Goal: Task Accomplishment & Management: Manage account settings

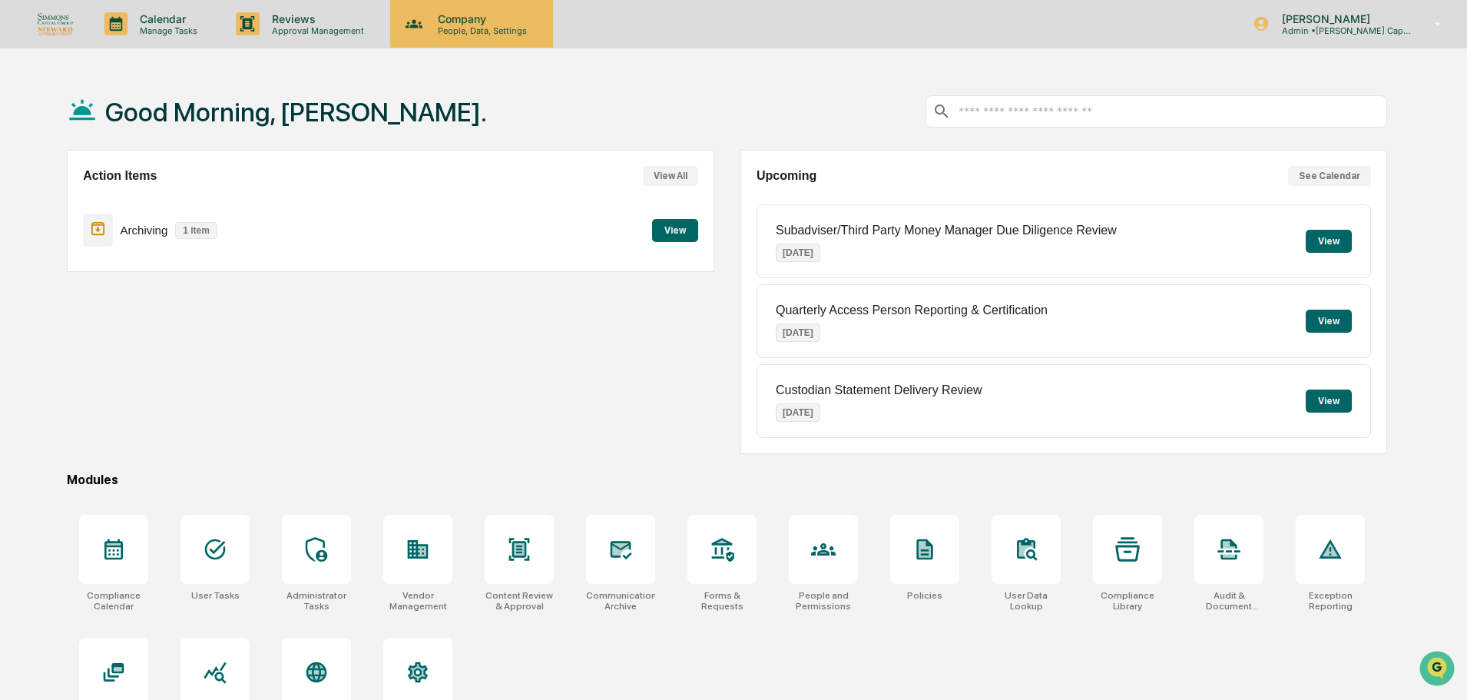
click at [469, 16] on p "Company" at bounding box center [479, 18] width 109 height 13
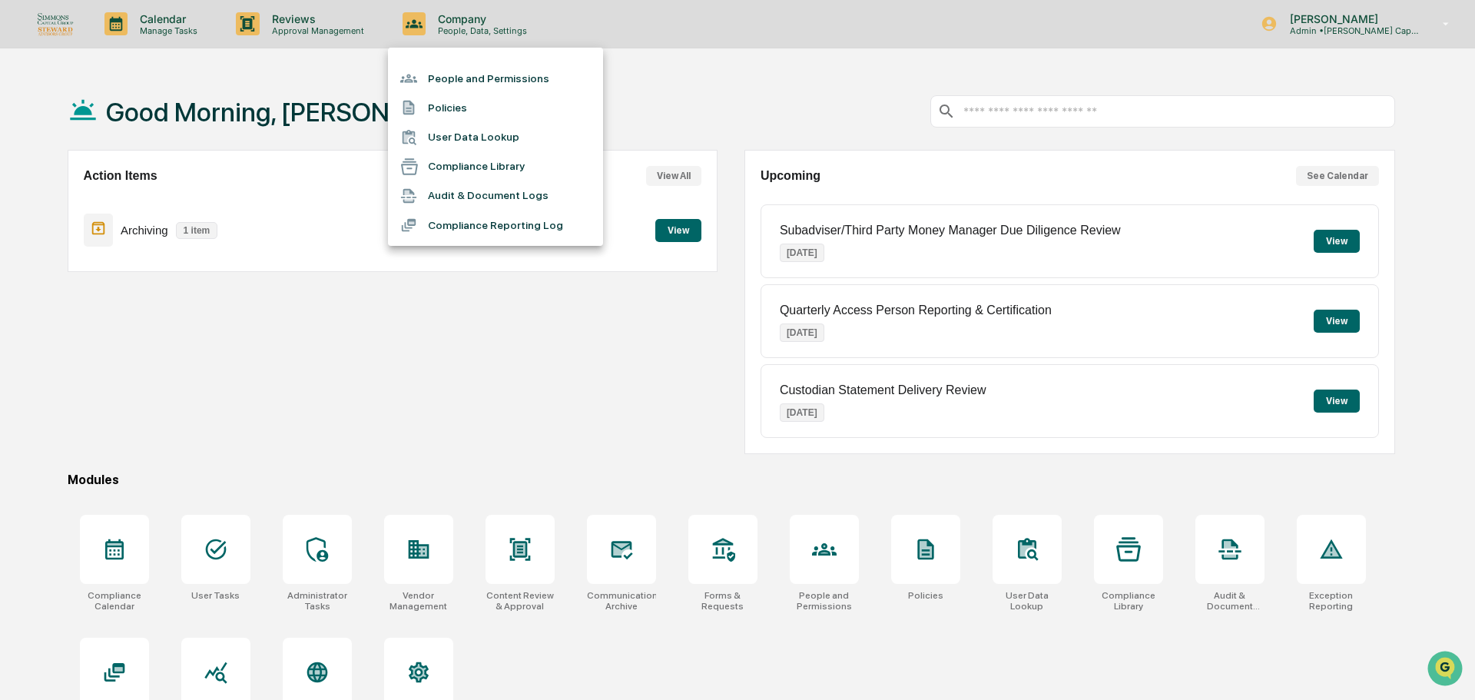
click at [467, 77] on li "People and Permissions" at bounding box center [495, 78] width 215 height 29
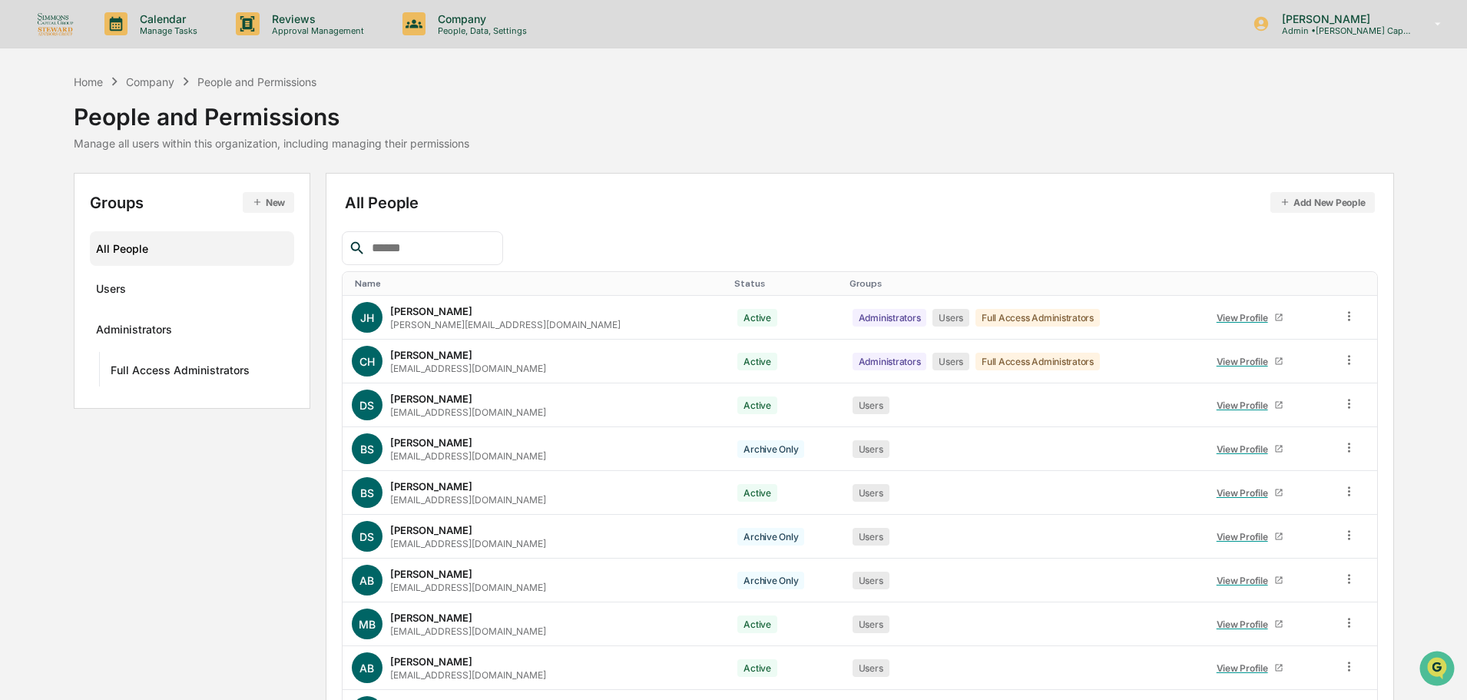
click at [1280, 208] on button "Add New People" at bounding box center [1322, 202] width 104 height 21
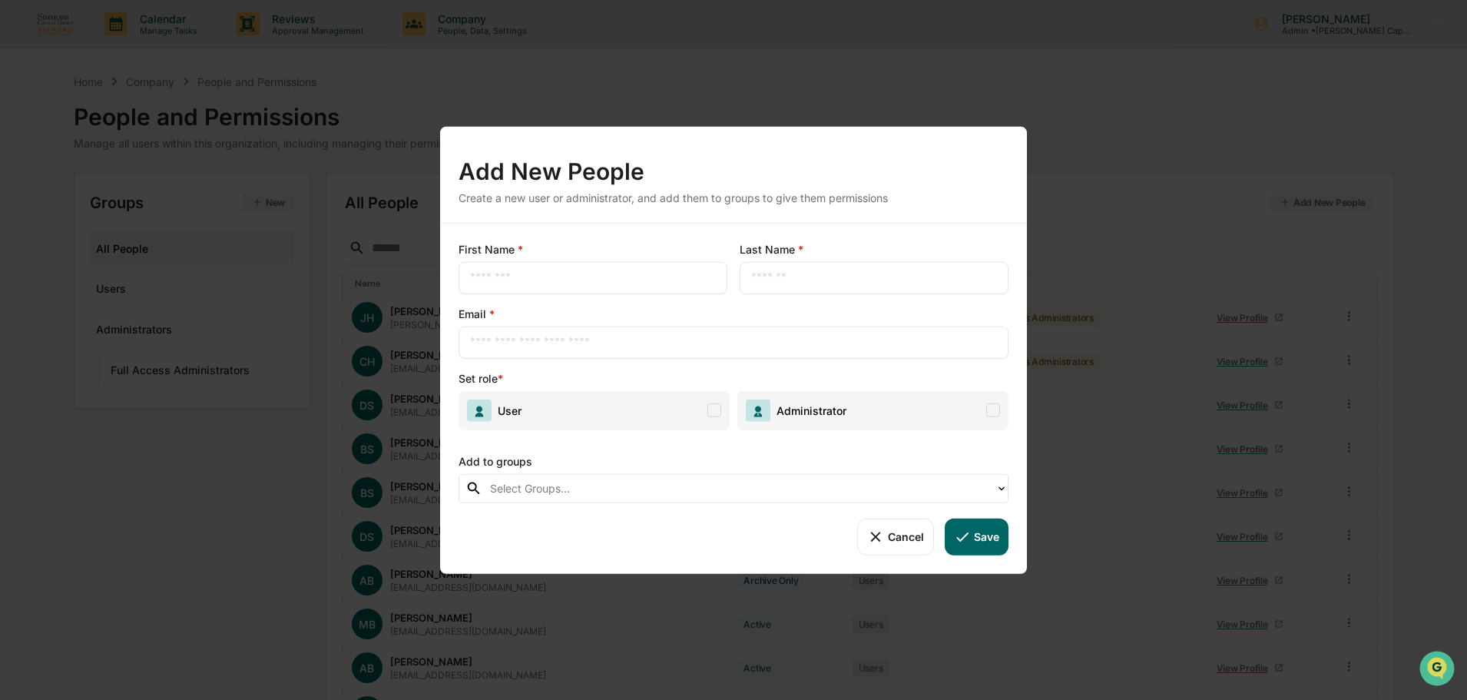
click at [684, 272] on input "text" at bounding box center [593, 277] width 246 height 15
type input "****"
click at [902, 531] on button "Cancel" at bounding box center [895, 536] width 76 height 37
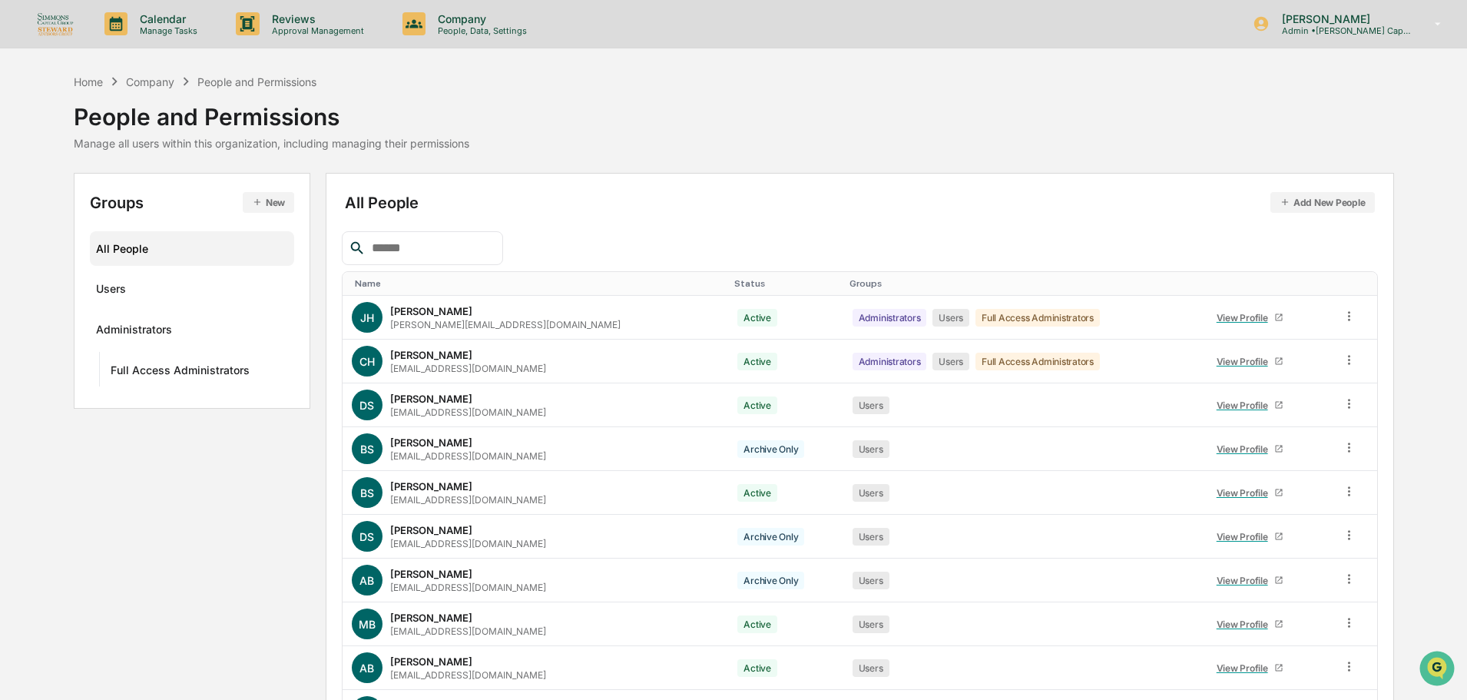
click at [267, 204] on button "New" at bounding box center [268, 202] width 51 height 21
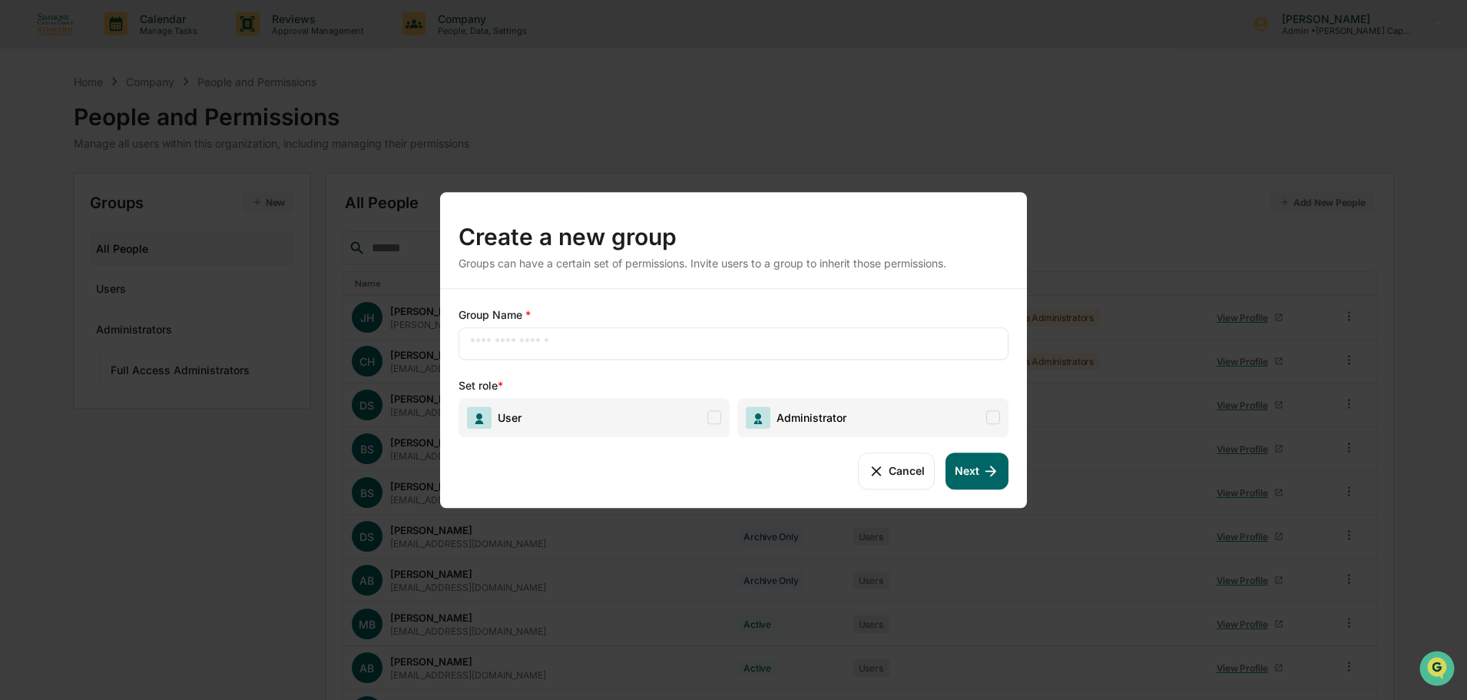
click at [550, 343] on input "text" at bounding box center [733, 343] width 527 height 15
type input "*********"
click at [694, 415] on span "User" at bounding box center [594, 417] width 271 height 39
click at [961, 475] on button "Next" at bounding box center [976, 470] width 63 height 37
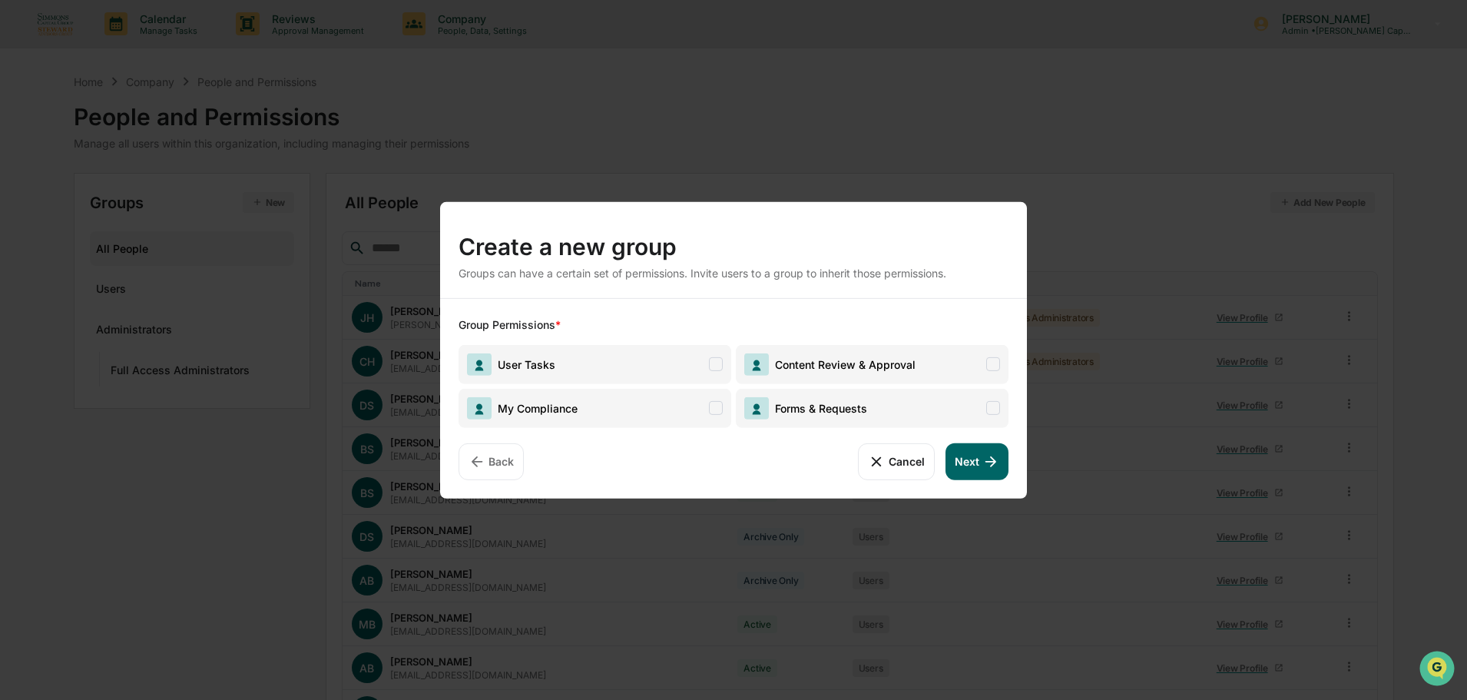
click at [952, 418] on span "Forms & Requests" at bounding box center [872, 407] width 273 height 39
click at [974, 457] on button "Next" at bounding box center [976, 460] width 63 height 37
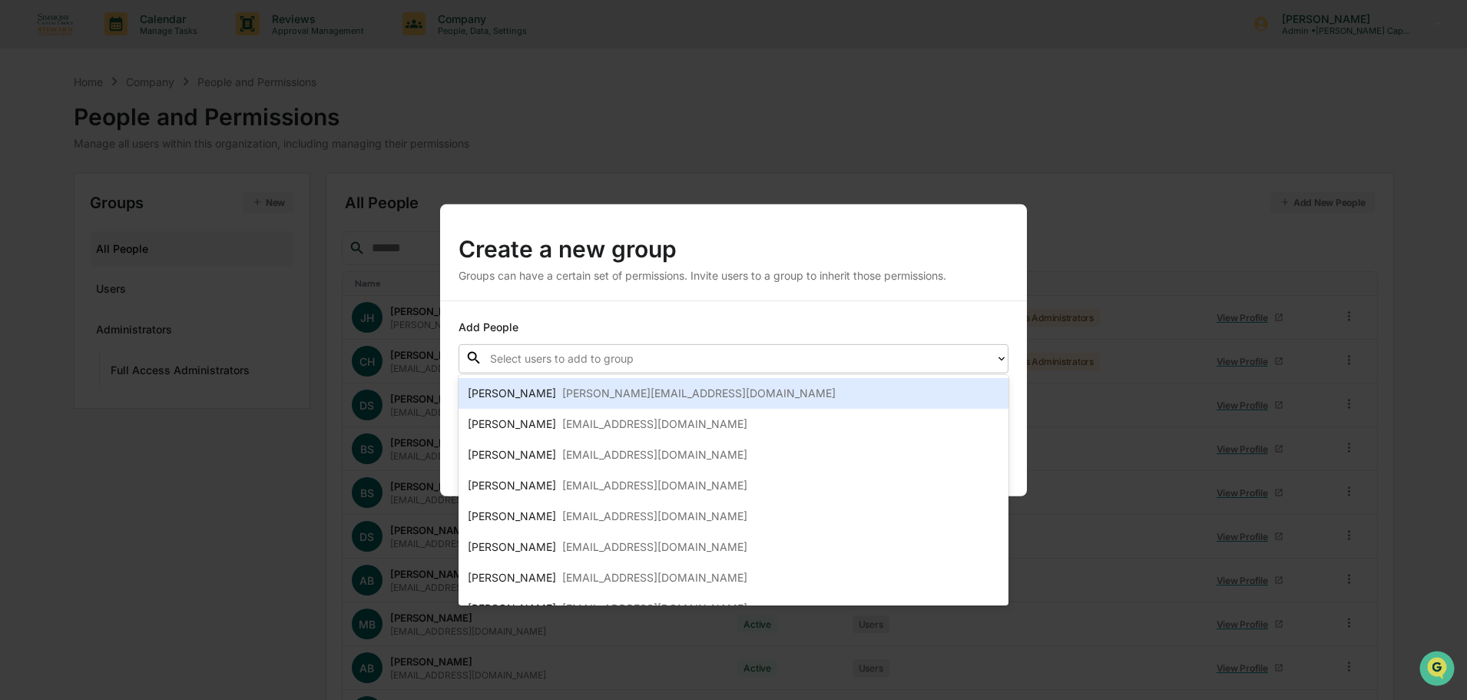
click at [978, 363] on div at bounding box center [739, 358] width 498 height 18
click at [987, 310] on div "Add People 17 results available. Use Up and Down to choose options, press Enter…" at bounding box center [733, 397] width 587 height 195
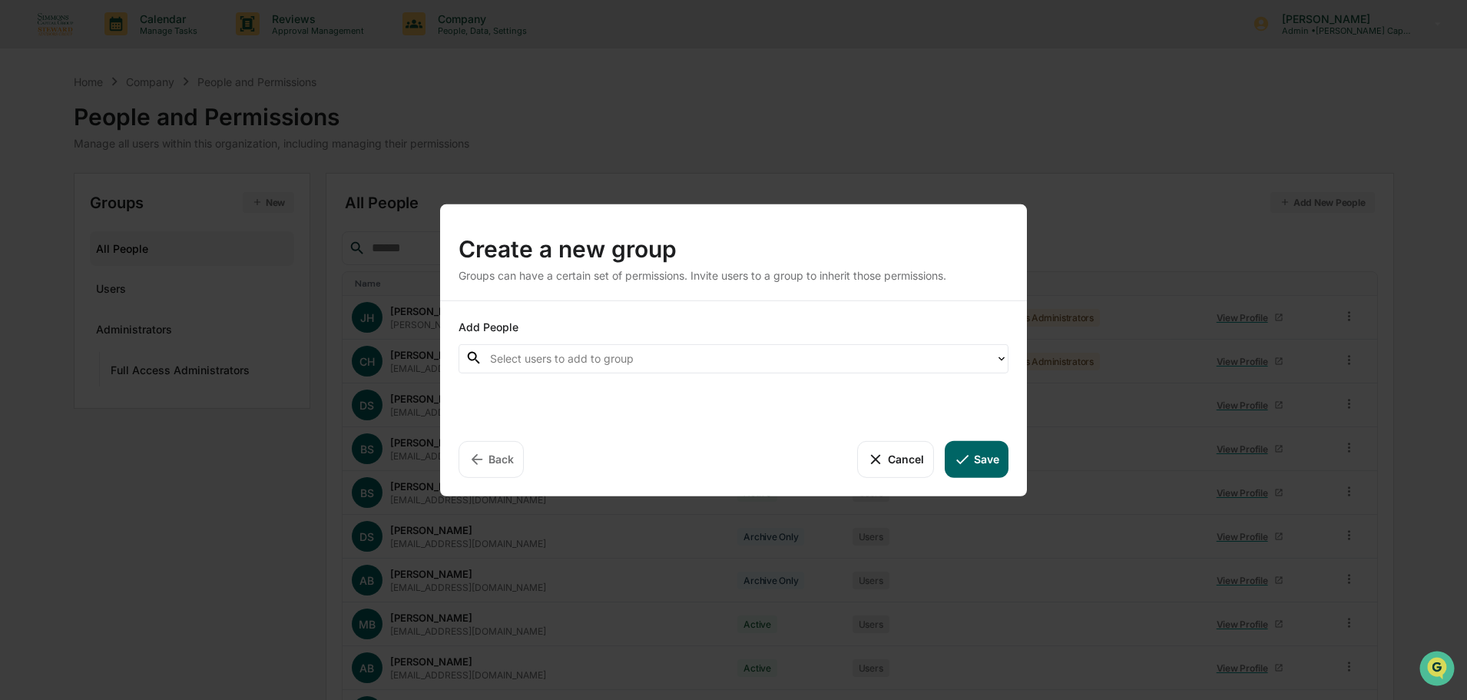
click at [985, 455] on button "Save" at bounding box center [977, 458] width 64 height 37
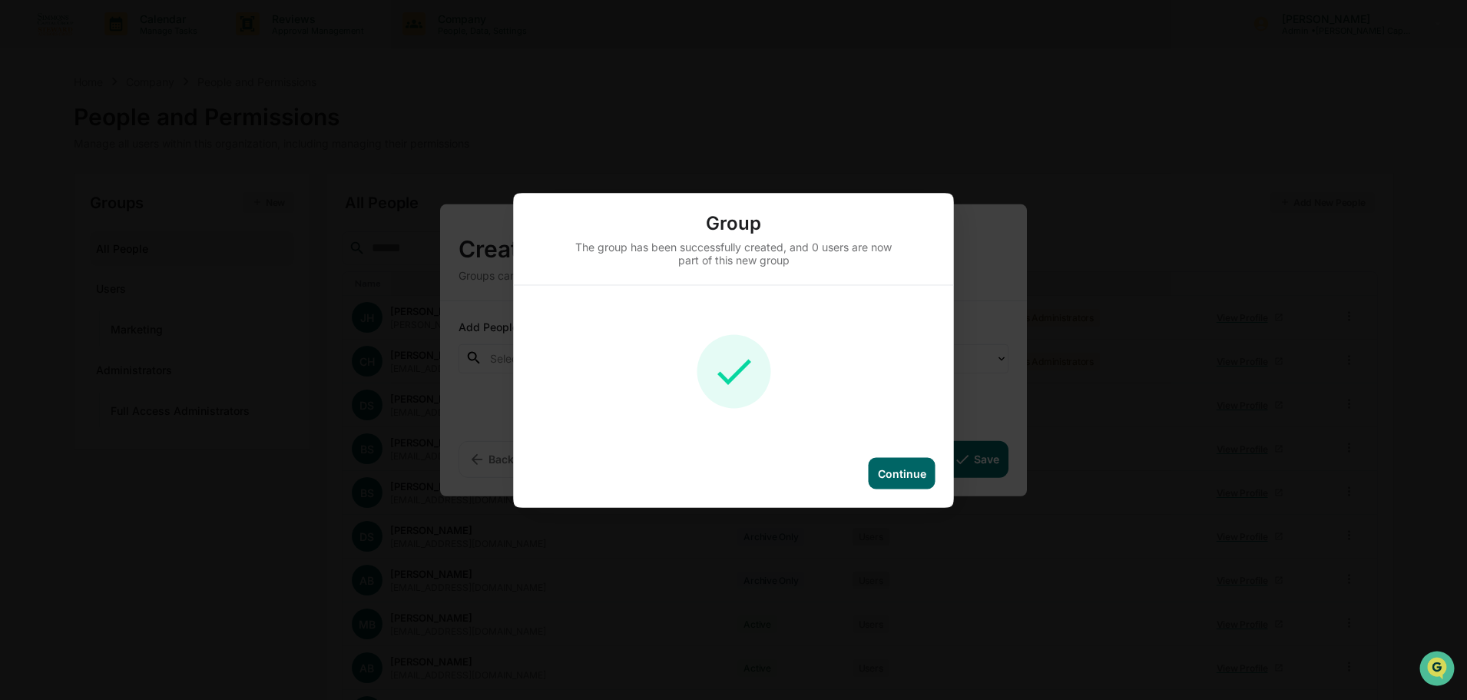
click at [904, 465] on div "Continue" at bounding box center [902, 472] width 67 height 31
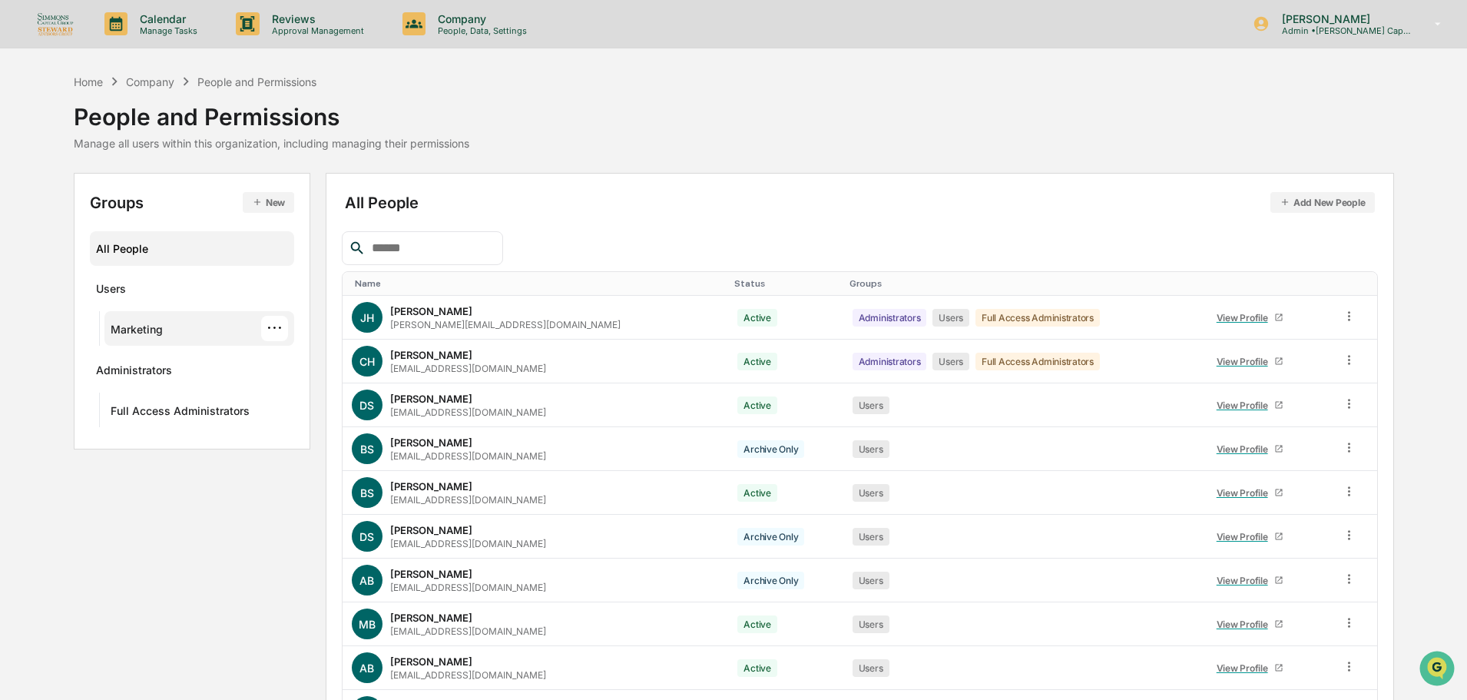
click at [141, 334] on div "Marketing" at bounding box center [137, 332] width 52 height 18
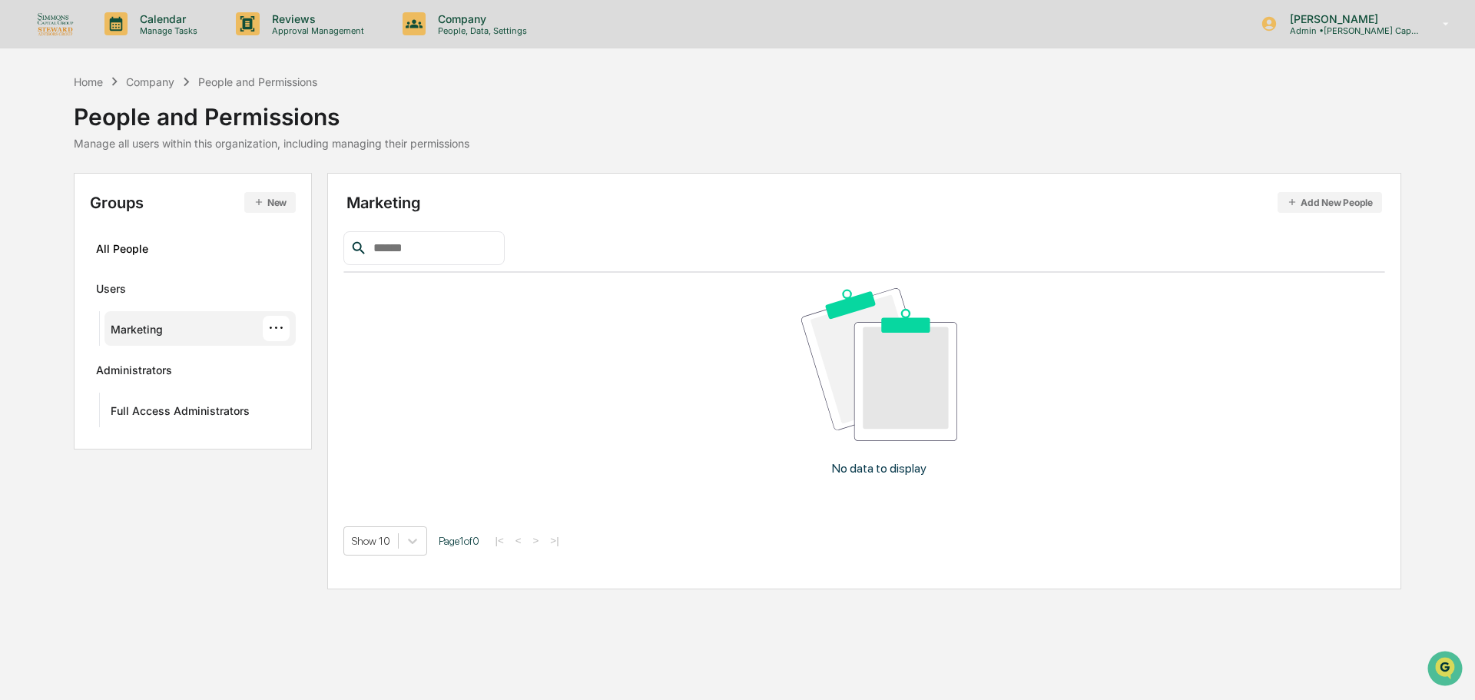
click at [282, 333] on div "···" at bounding box center [276, 328] width 27 height 25
click at [361, 376] on div "Edit" at bounding box center [395, 383] width 178 height 18
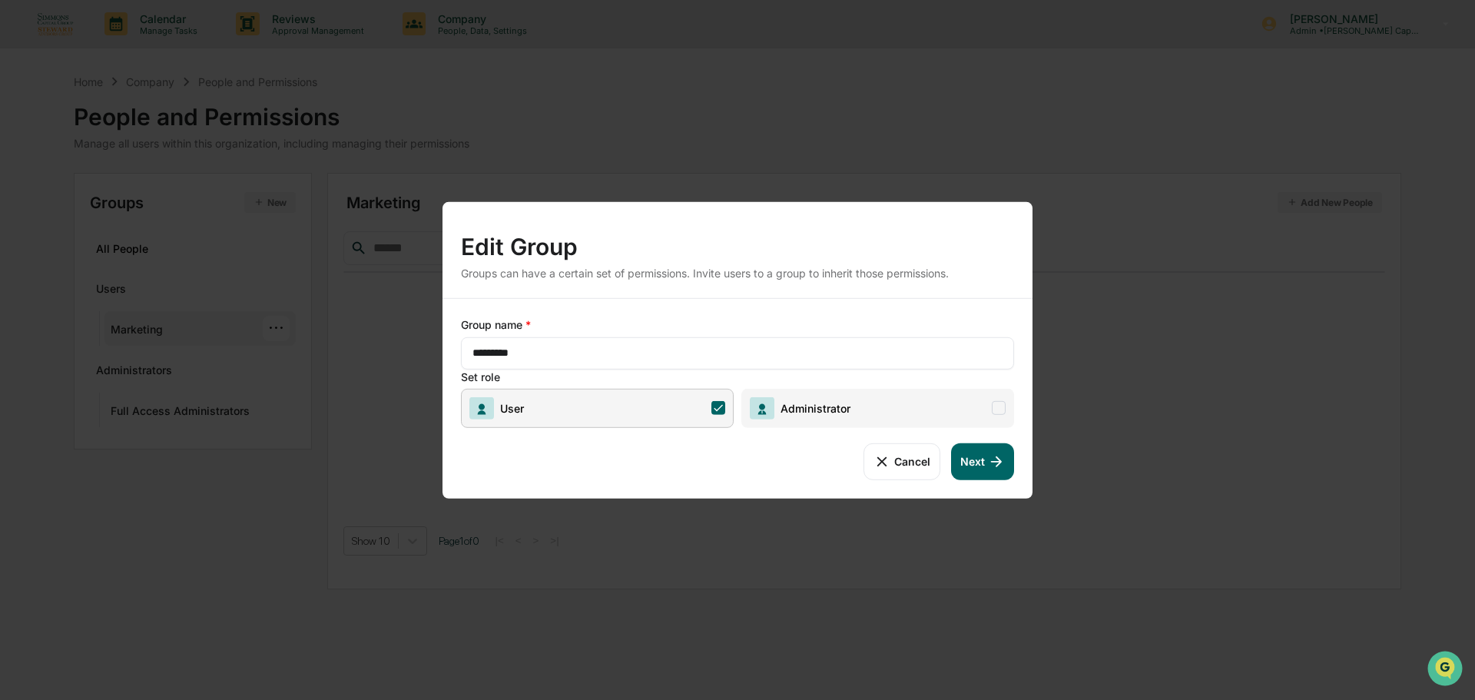
click at [894, 466] on button "Cancel" at bounding box center [901, 460] width 76 height 37
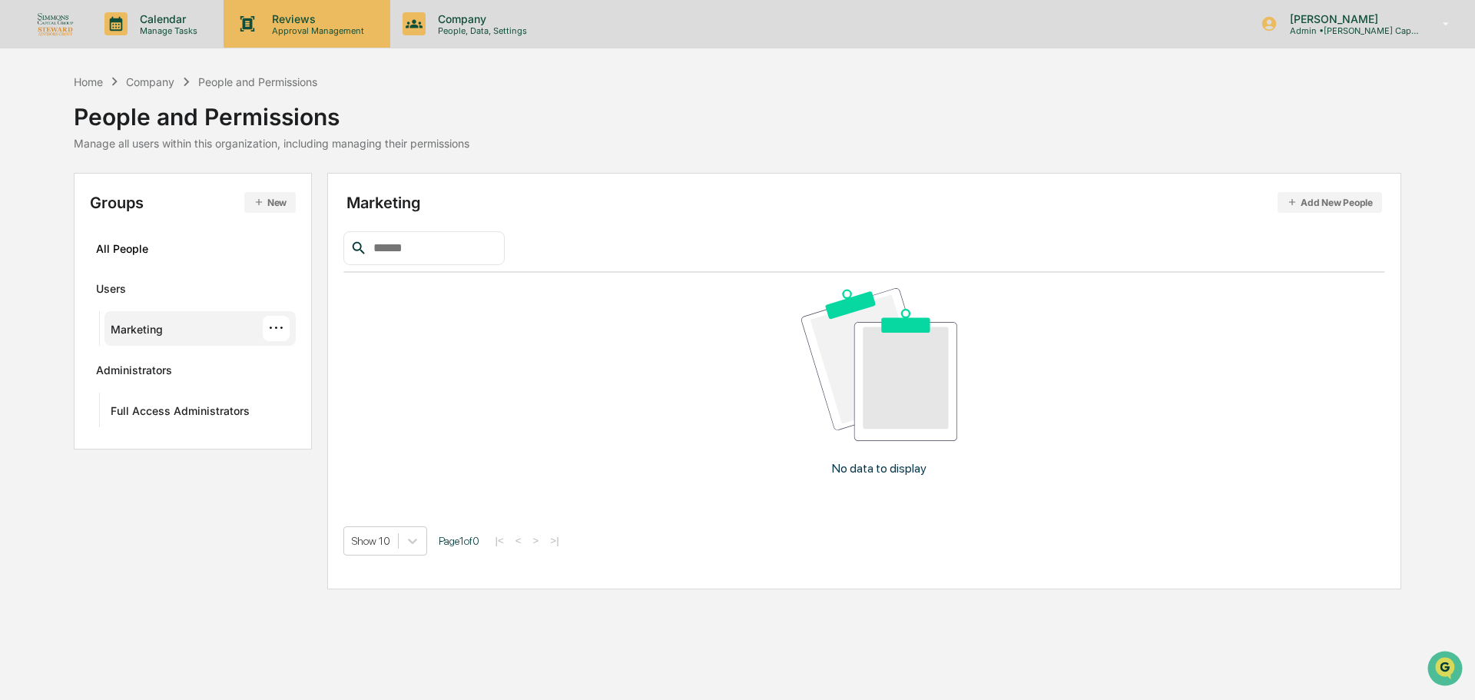
click at [344, 28] on p "Approval Management" at bounding box center [316, 30] width 112 height 11
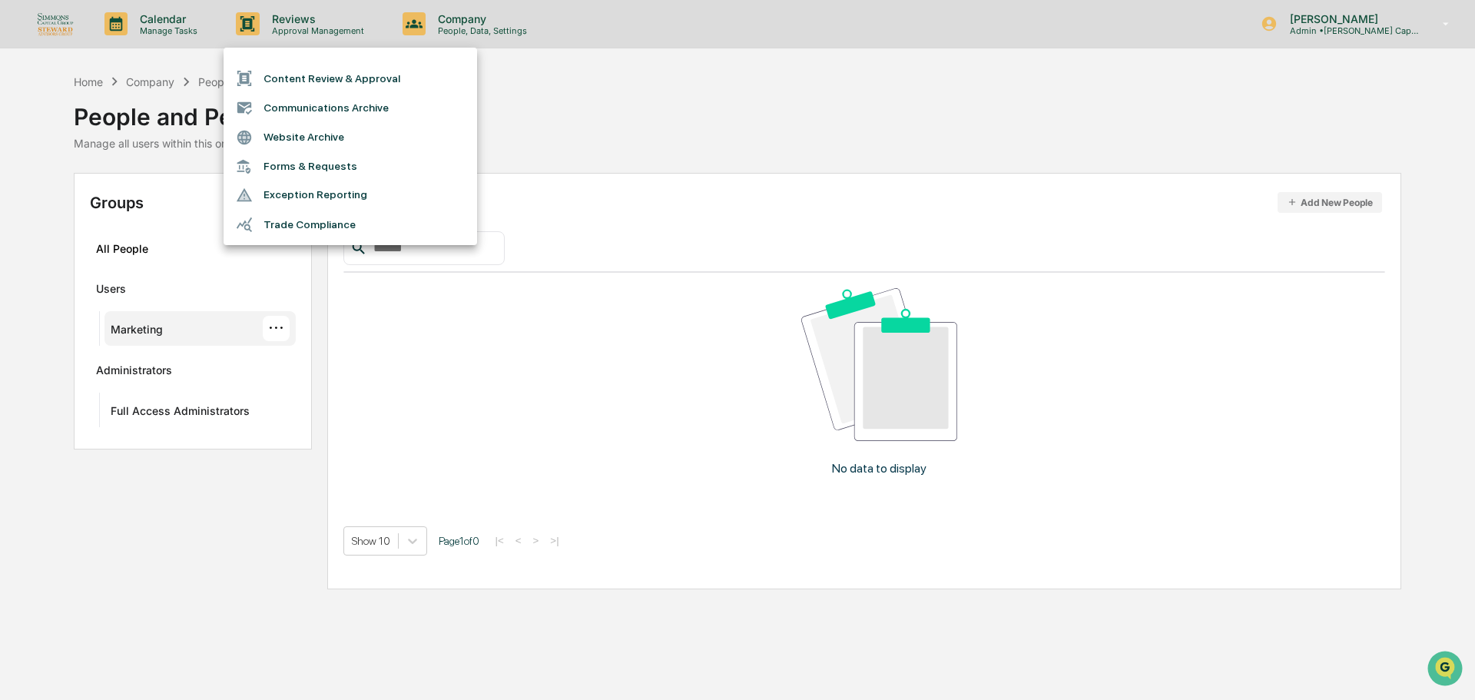
click at [299, 164] on li "Forms & Requests" at bounding box center [349, 166] width 253 height 28
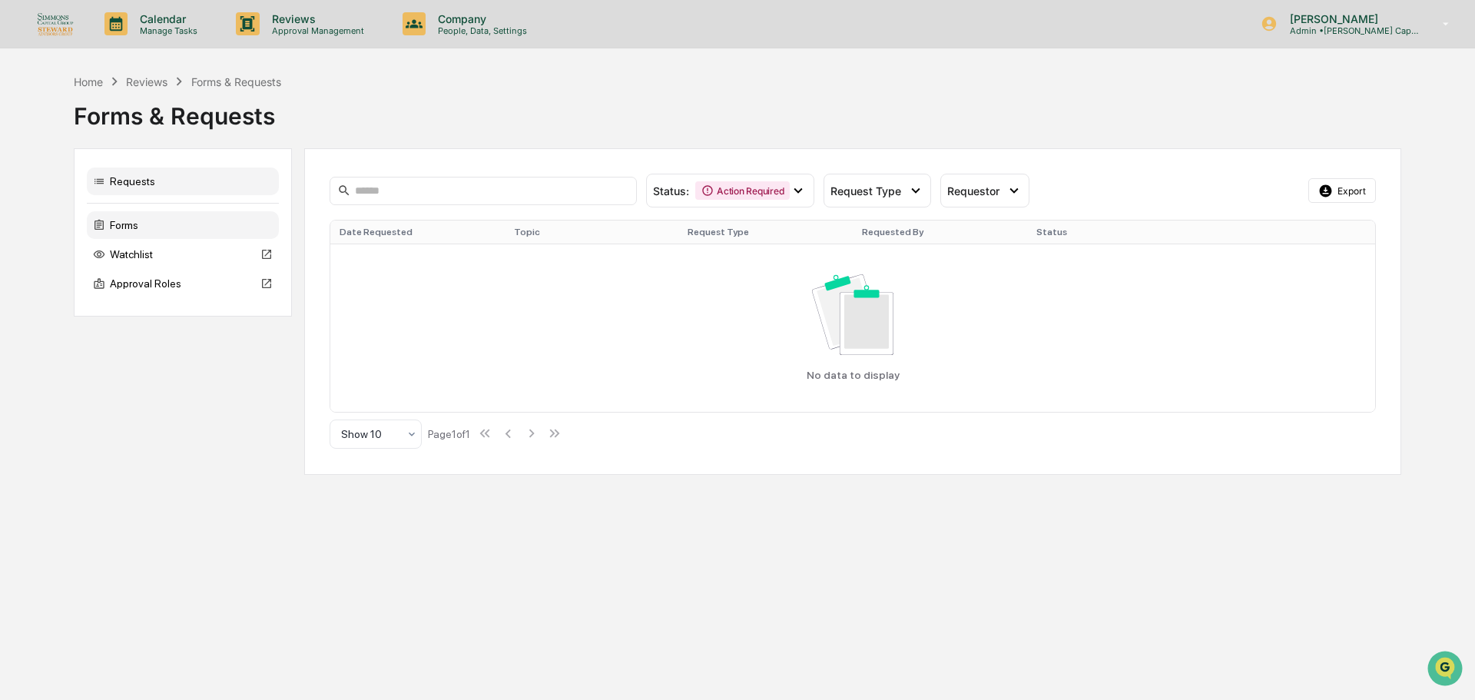
click at [118, 227] on div "Forms" at bounding box center [183, 225] width 192 height 28
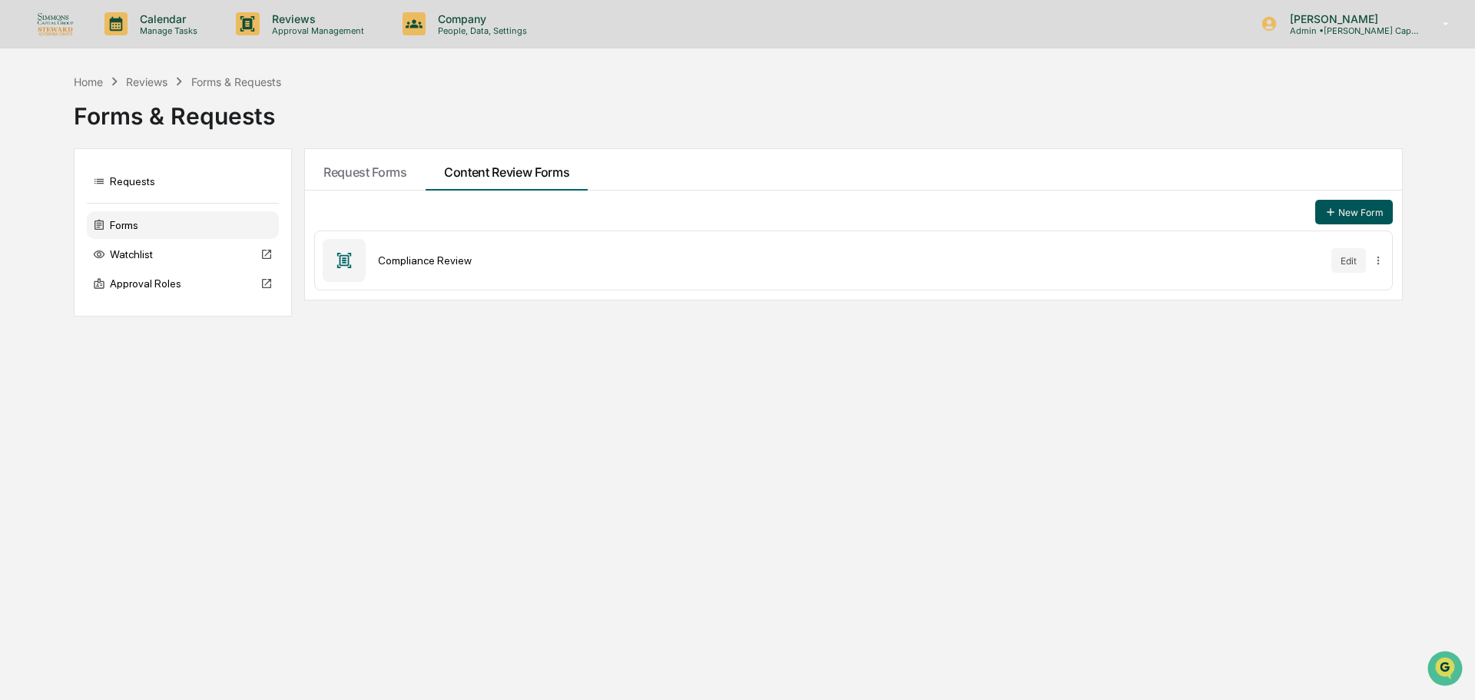
click at [1345, 206] on button "New Form" at bounding box center [1354, 212] width 78 height 25
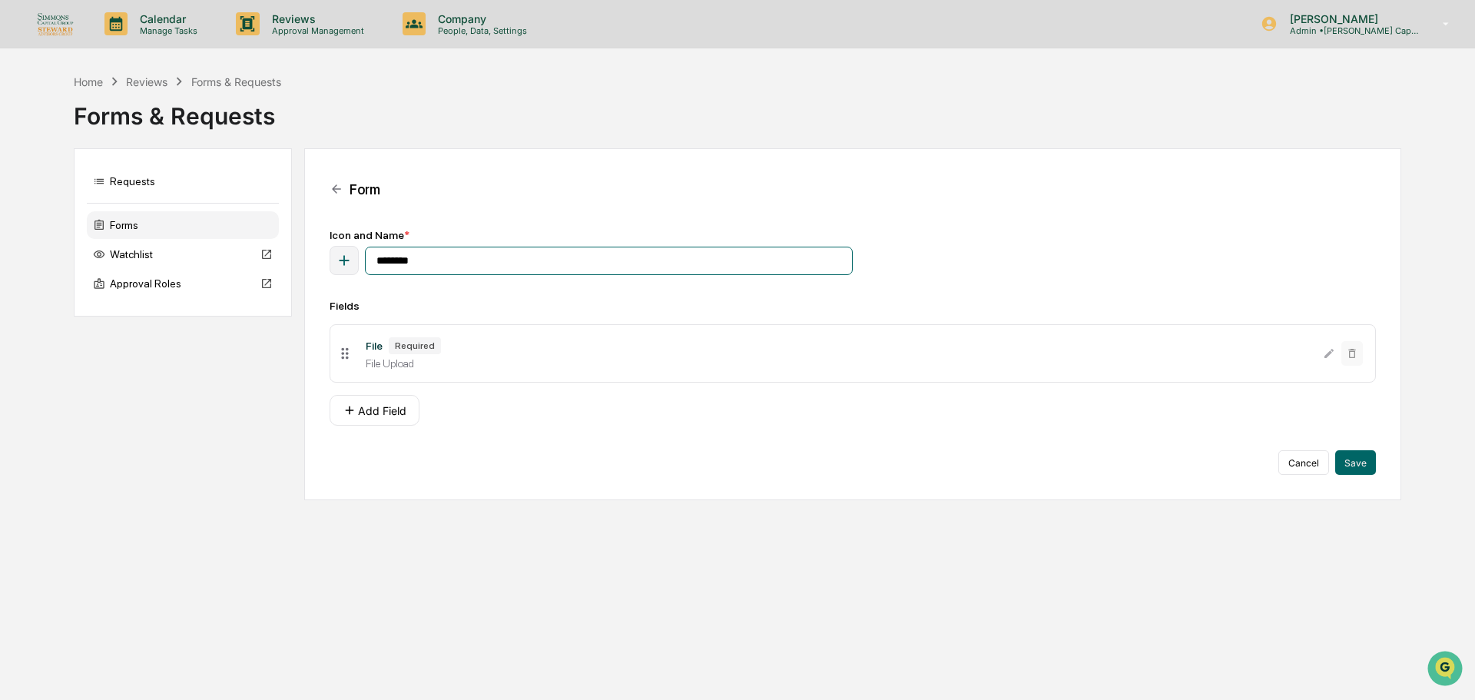
click at [422, 262] on input "********" at bounding box center [609, 261] width 488 height 28
click at [353, 258] on div "button" at bounding box center [343, 260] width 29 height 29
click at [460, 201] on div "Form" at bounding box center [852, 189] width 1046 height 31
click at [1300, 465] on button "Cancel" at bounding box center [1303, 462] width 51 height 25
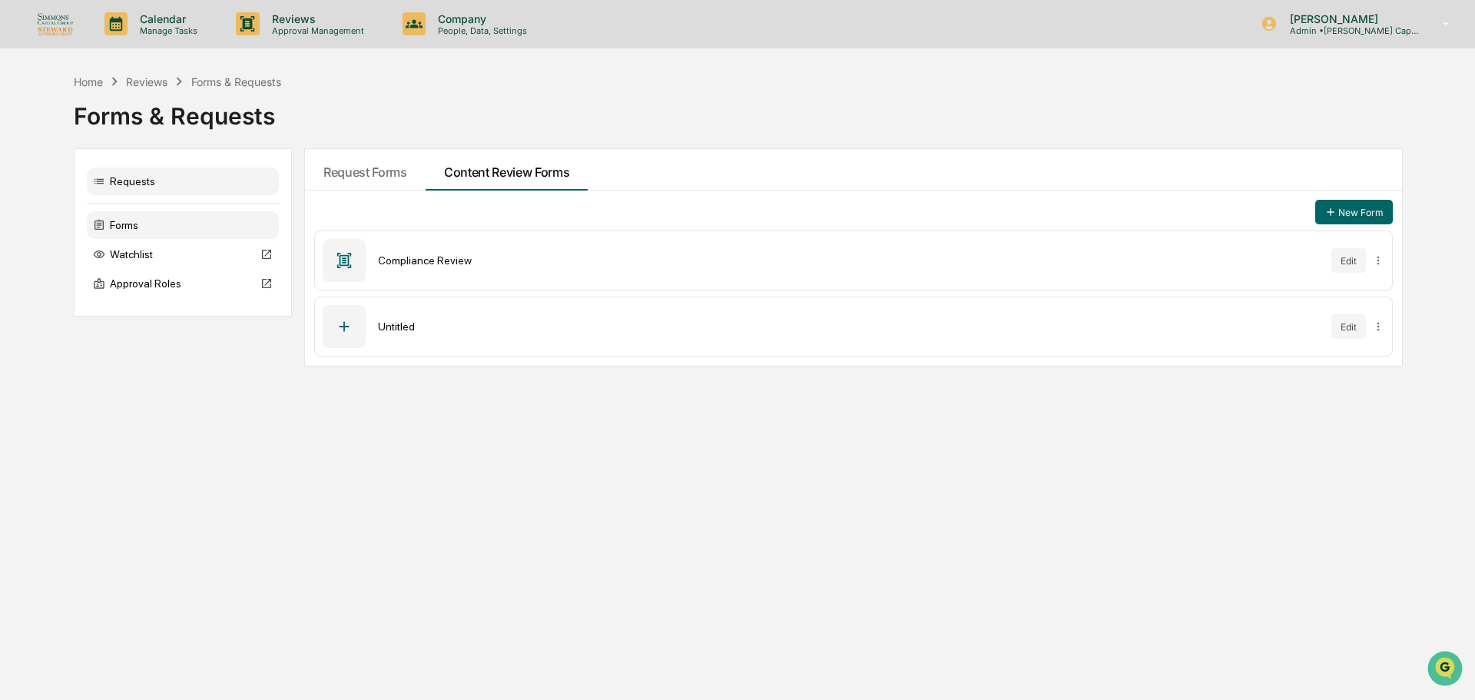
click at [153, 184] on div "Requests" at bounding box center [183, 181] width 192 height 28
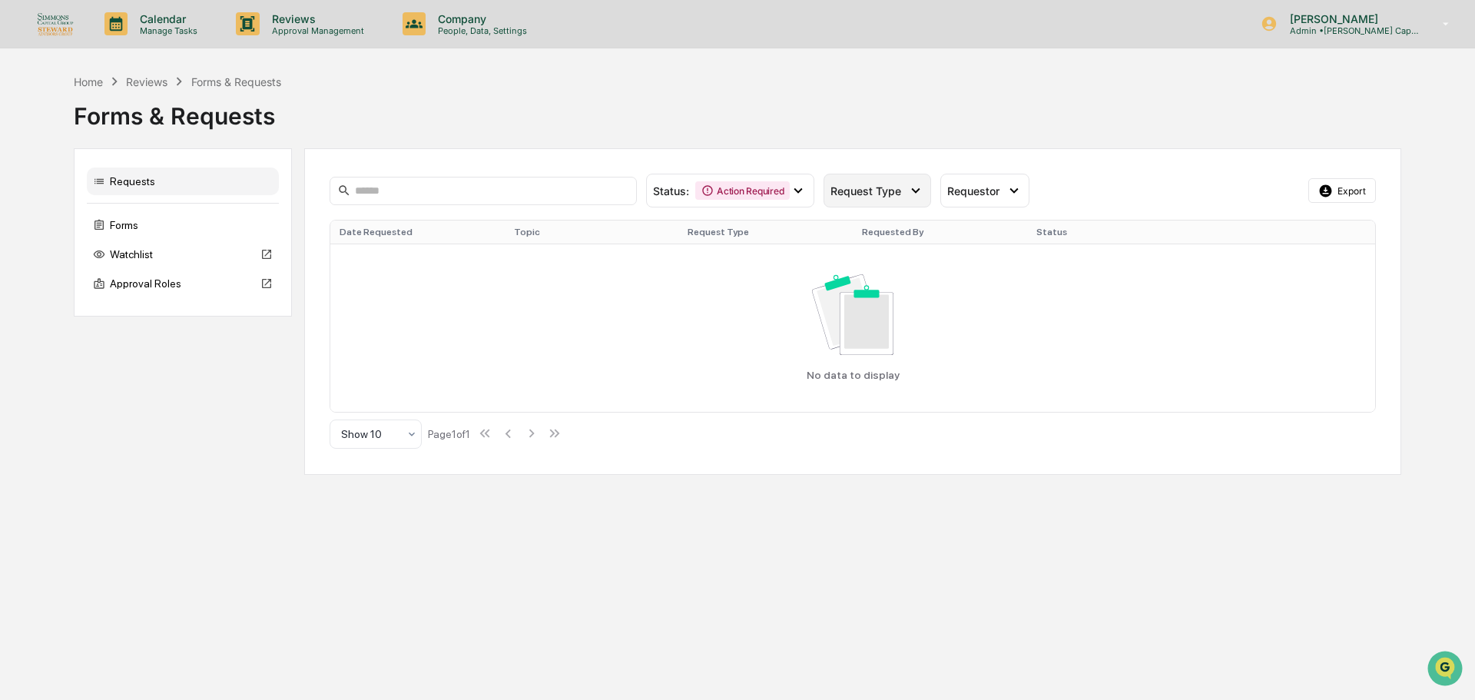
click at [866, 201] on div "Request Type" at bounding box center [877, 191] width 108 height 34
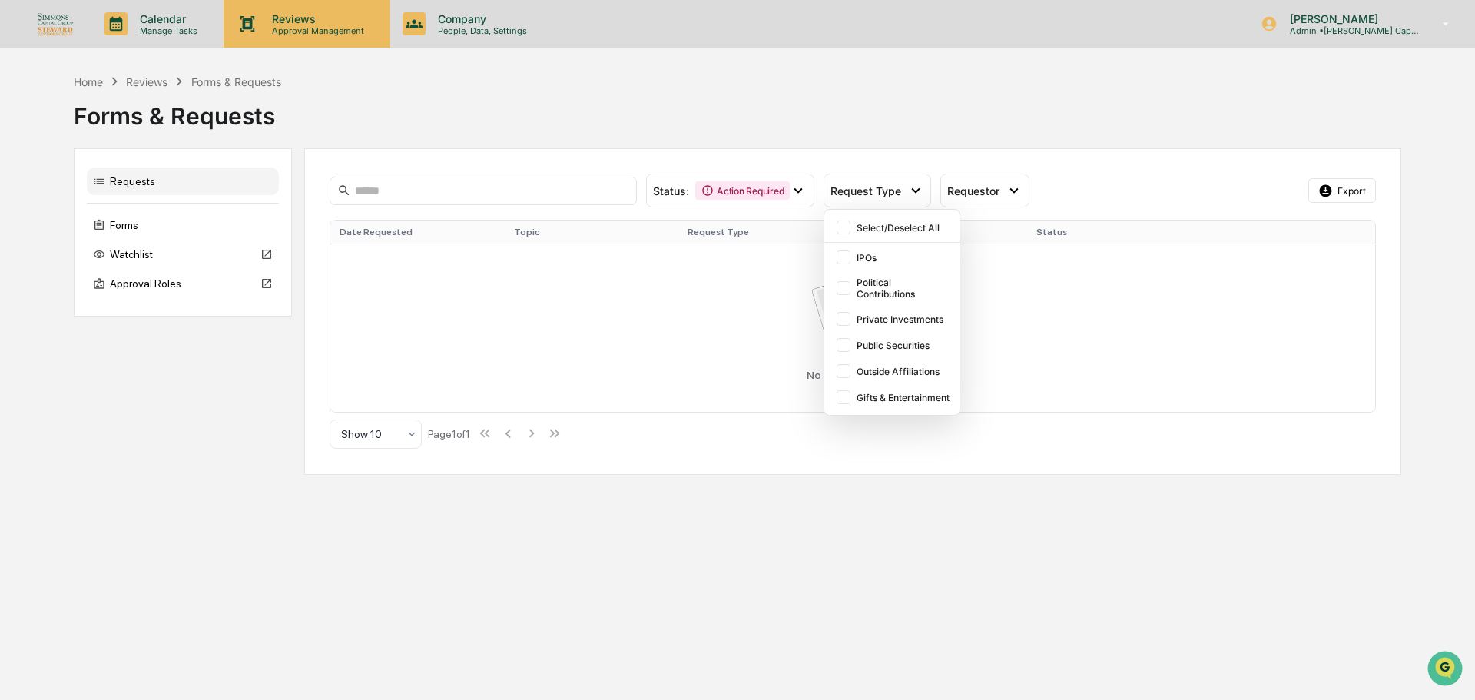
click at [286, 27] on p "Approval Management" at bounding box center [316, 30] width 112 height 11
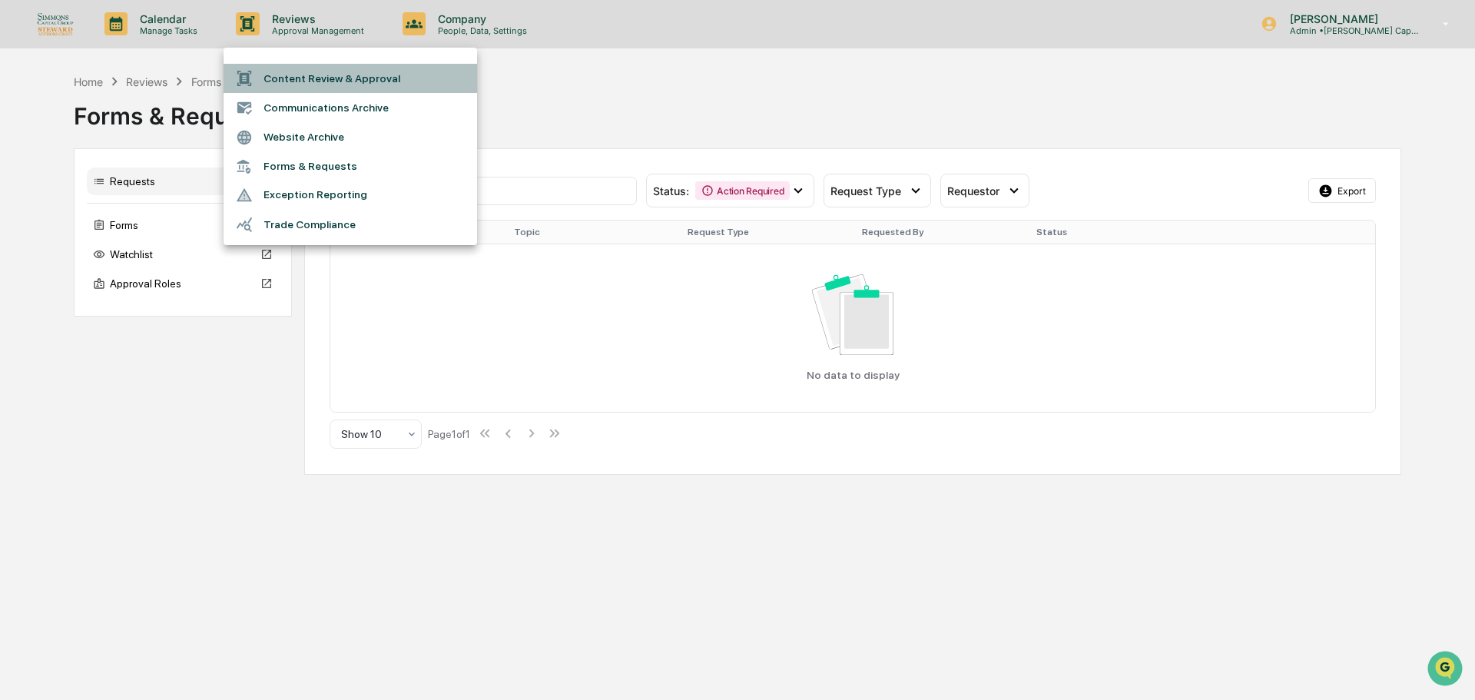
click at [283, 76] on li "Content Review & Approval" at bounding box center [349, 78] width 253 height 29
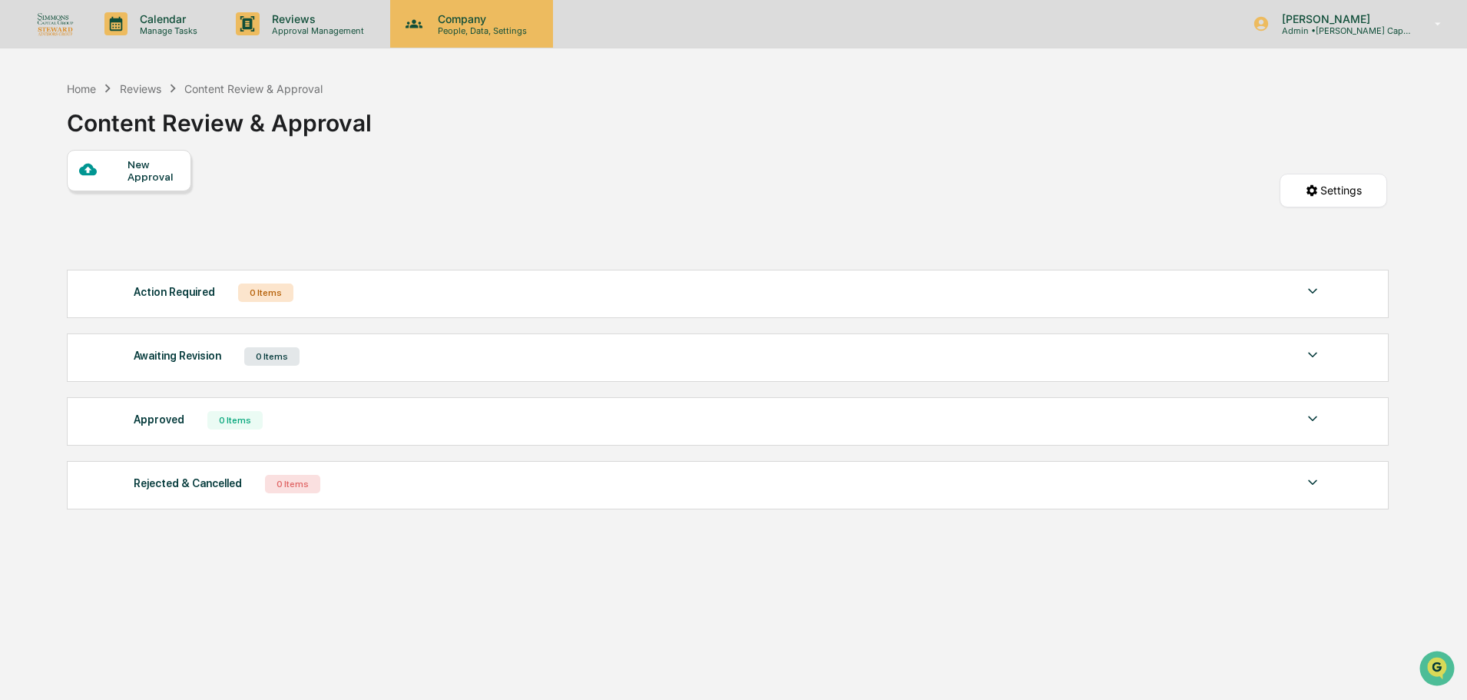
click at [425, 19] on p "Company" at bounding box center [479, 18] width 109 height 13
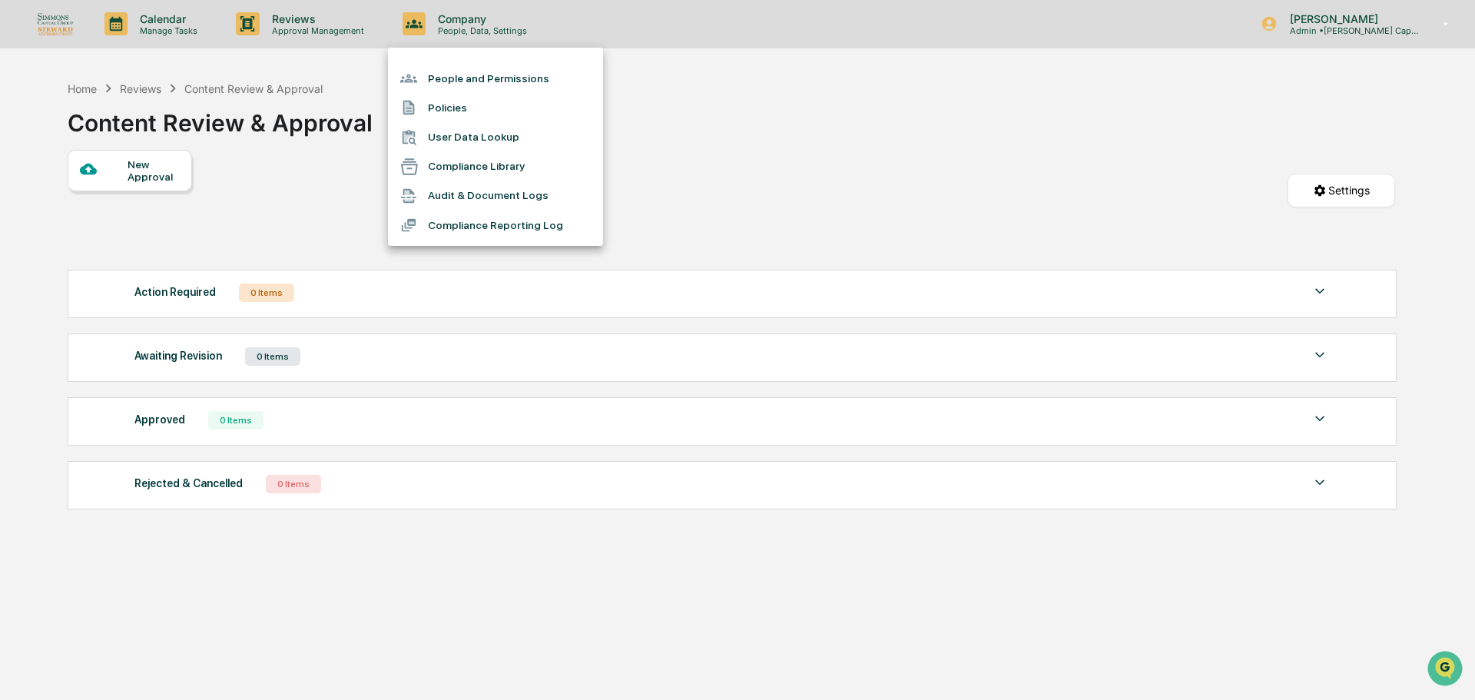
click at [489, 72] on li "People and Permissions" at bounding box center [495, 78] width 215 height 29
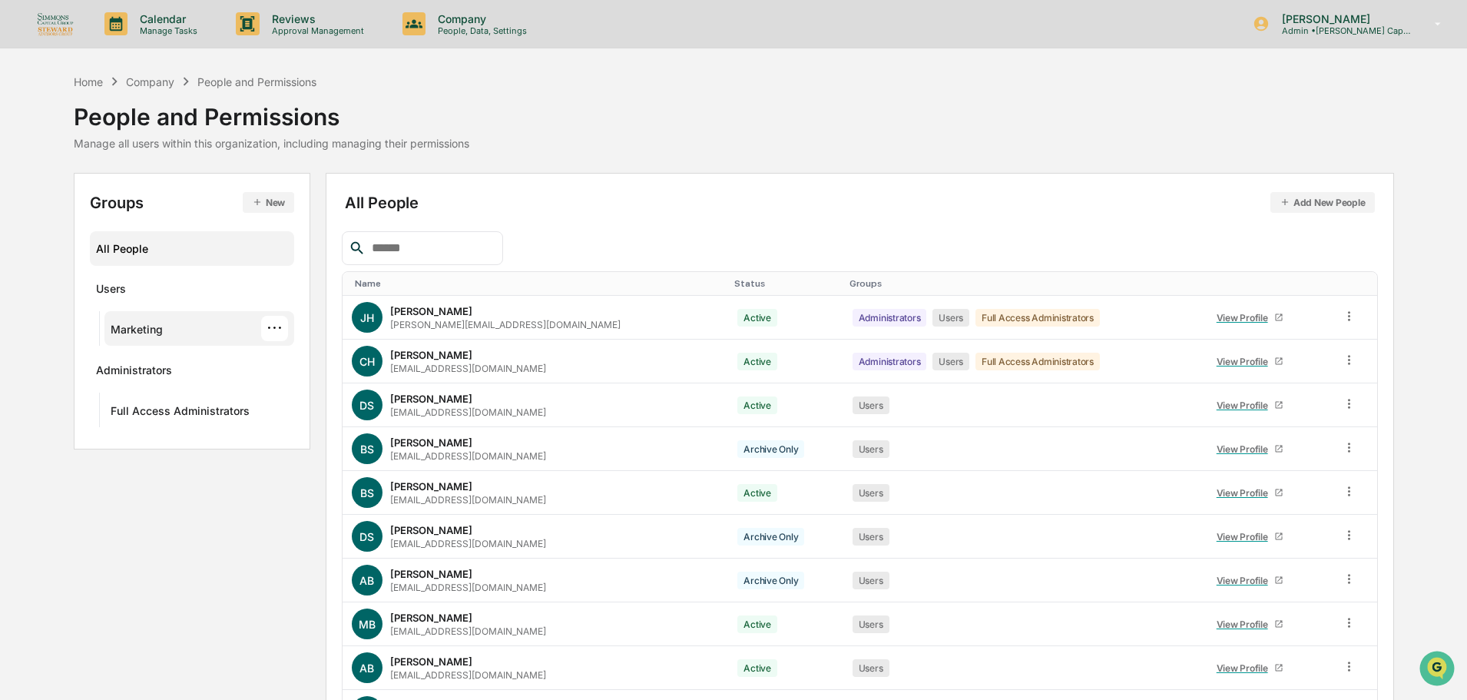
click at [273, 335] on div "···" at bounding box center [274, 328] width 27 height 25
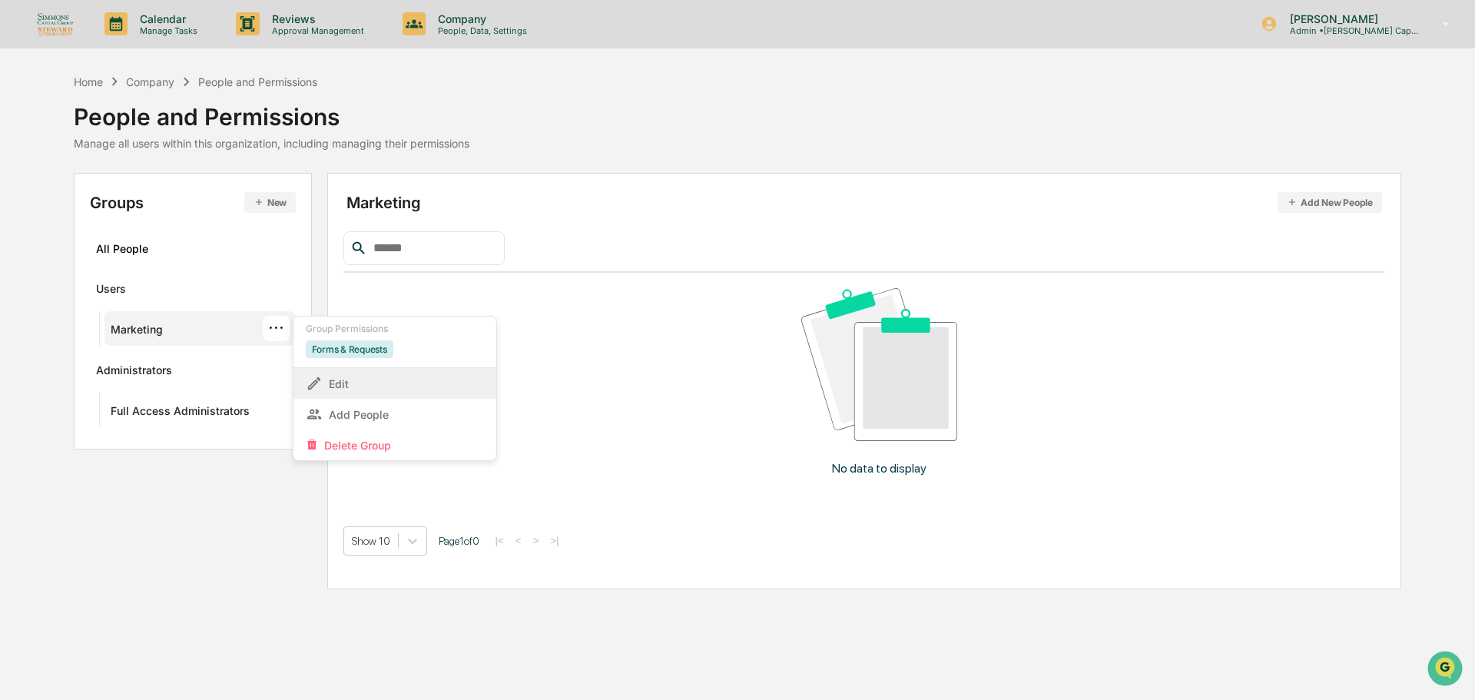
click at [329, 376] on div "Edit" at bounding box center [395, 383] width 178 height 18
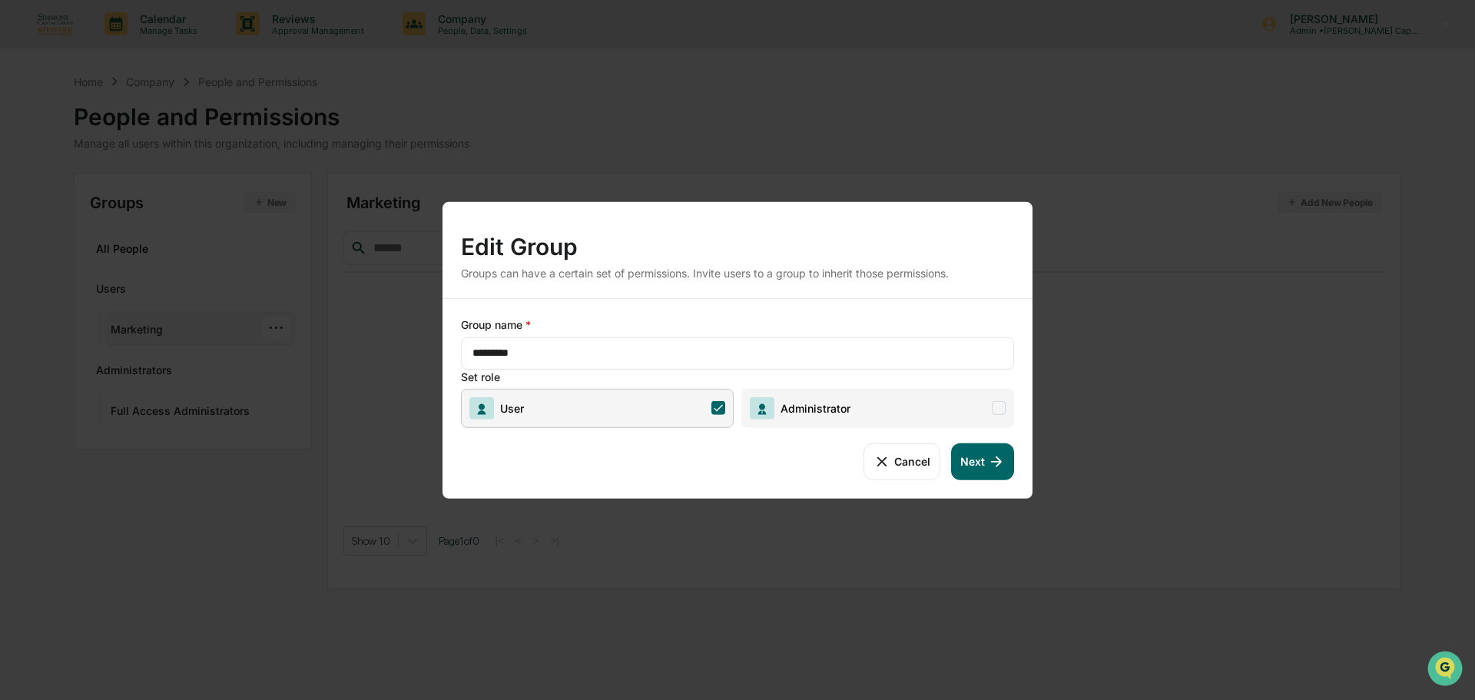
click at [974, 462] on button "Next" at bounding box center [982, 460] width 63 height 37
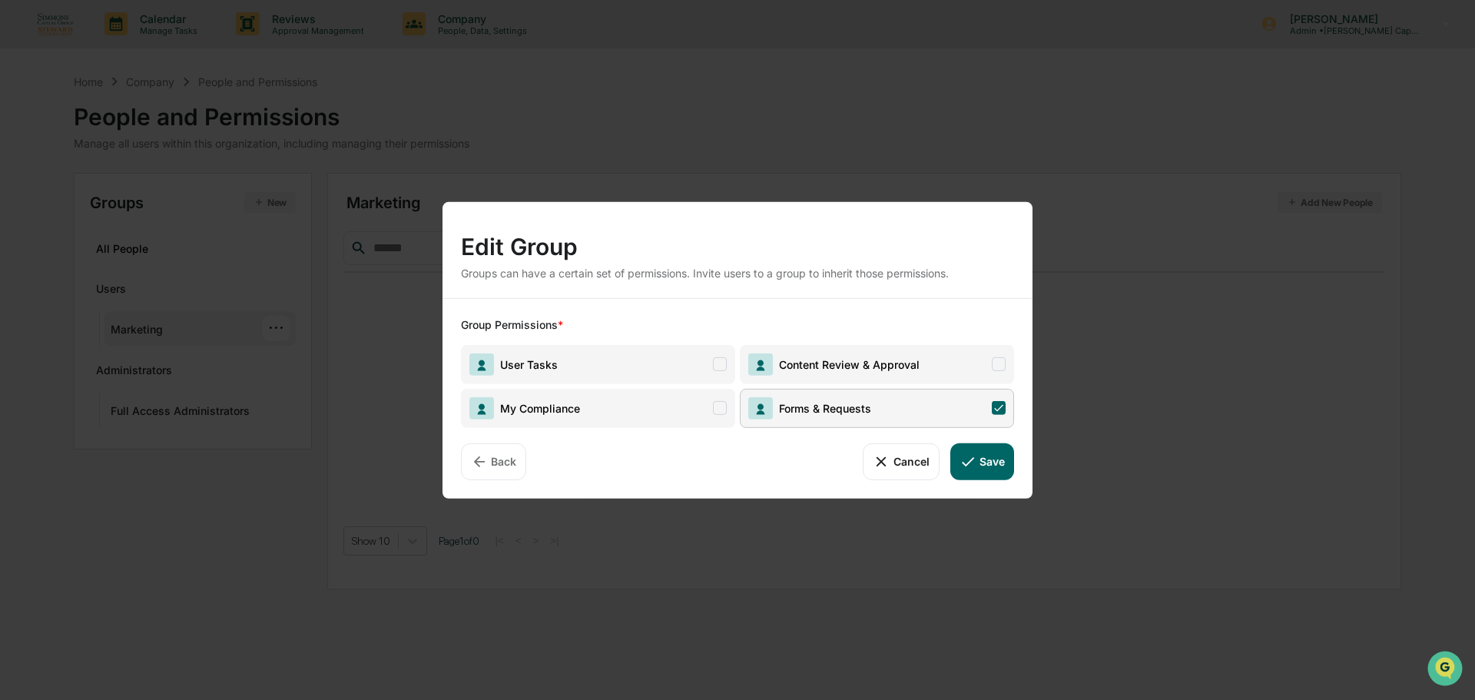
click at [967, 414] on span "Forms & Requests" at bounding box center [877, 407] width 274 height 39
click at [968, 362] on span "Content Review & Approval" at bounding box center [877, 363] width 274 height 39
click at [1002, 467] on button "Save" at bounding box center [982, 460] width 64 height 37
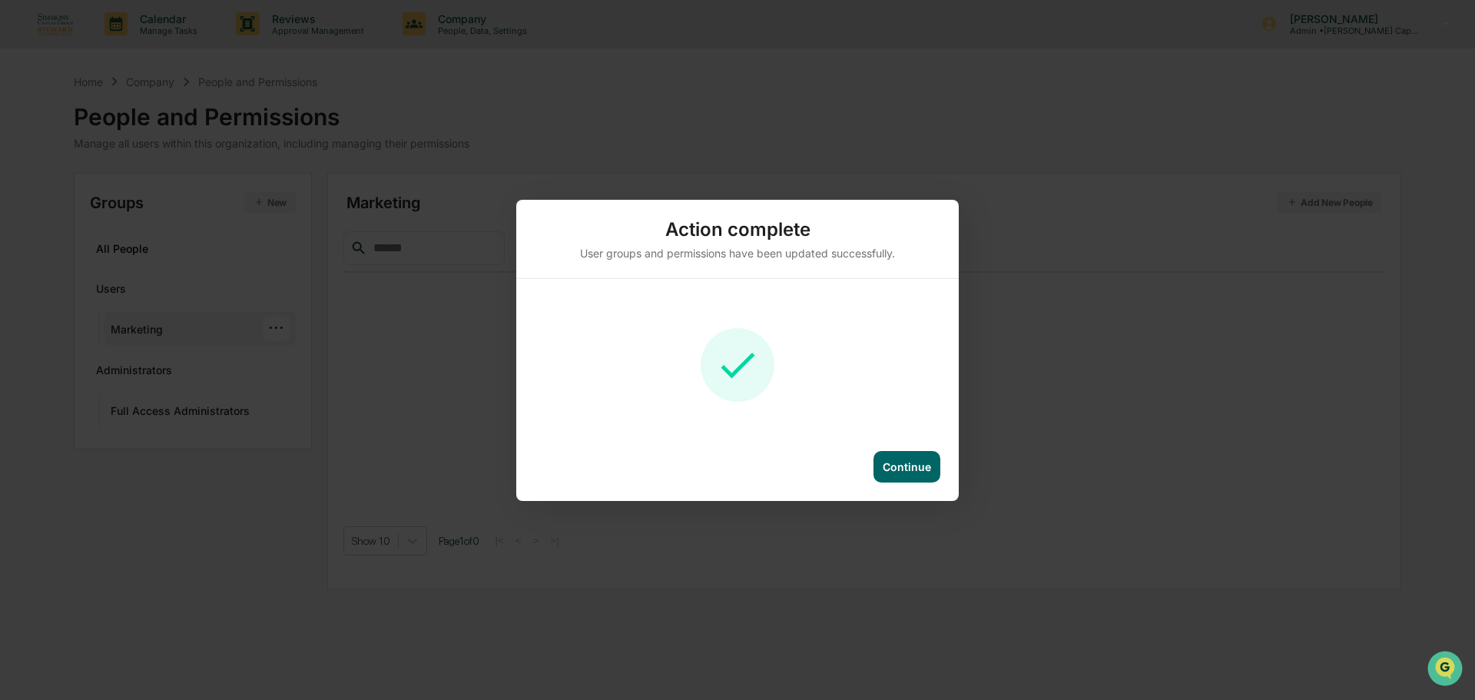
click at [922, 464] on div "Continue" at bounding box center [906, 466] width 48 height 13
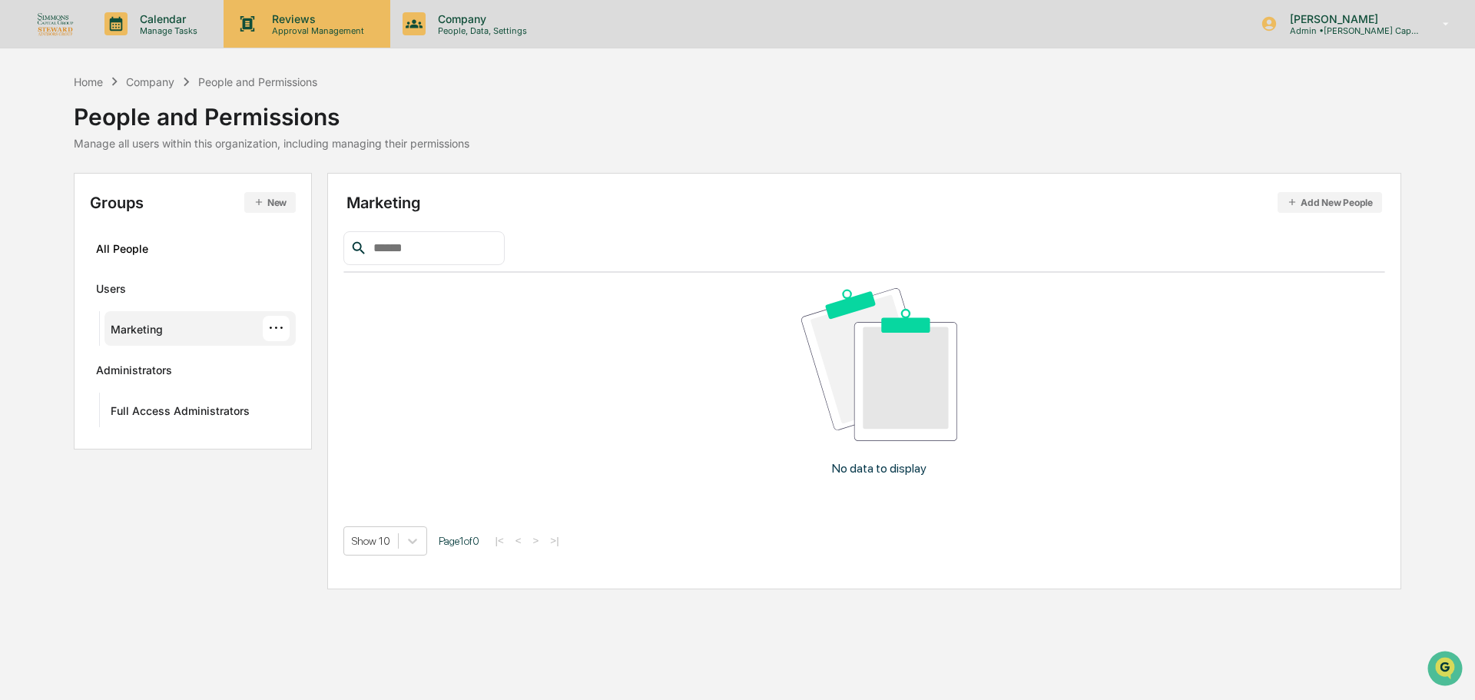
click at [305, 17] on p "Reviews" at bounding box center [316, 18] width 112 height 13
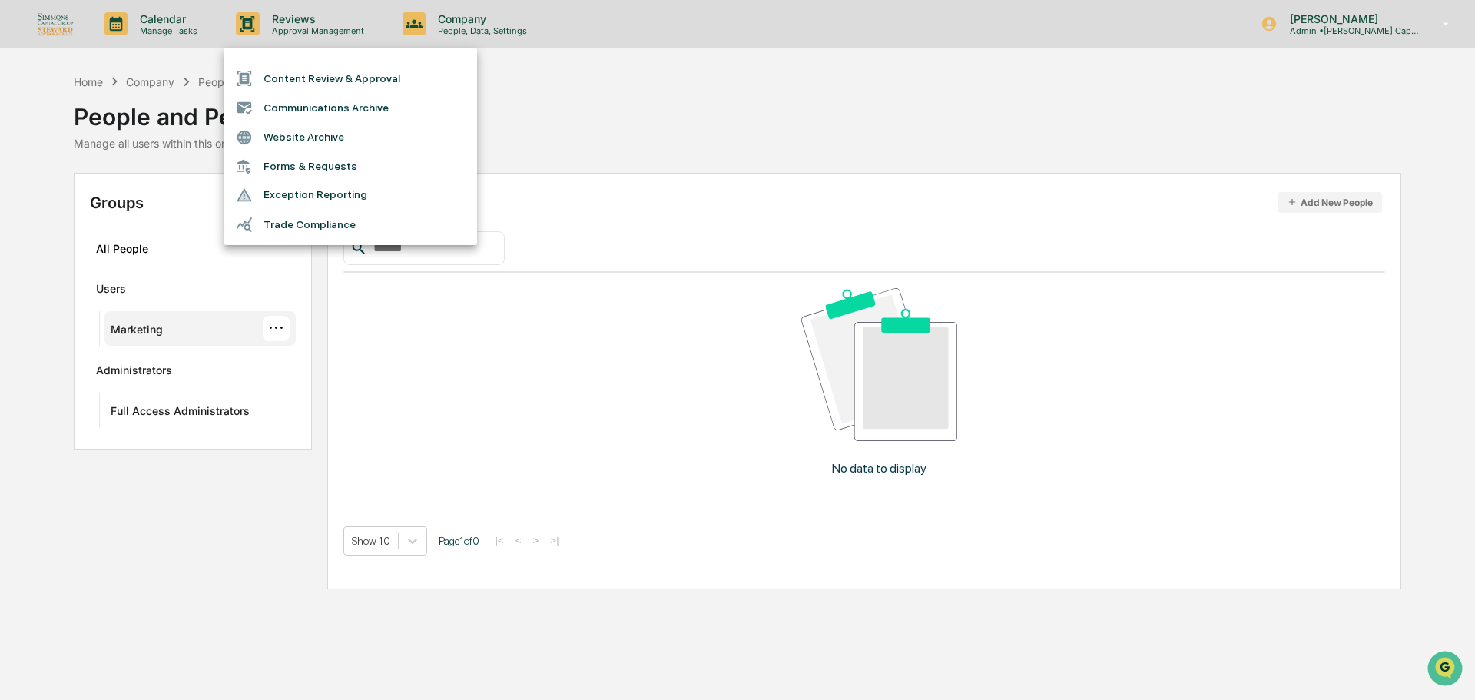
click at [304, 90] on li "Content Review & Approval" at bounding box center [349, 78] width 253 height 29
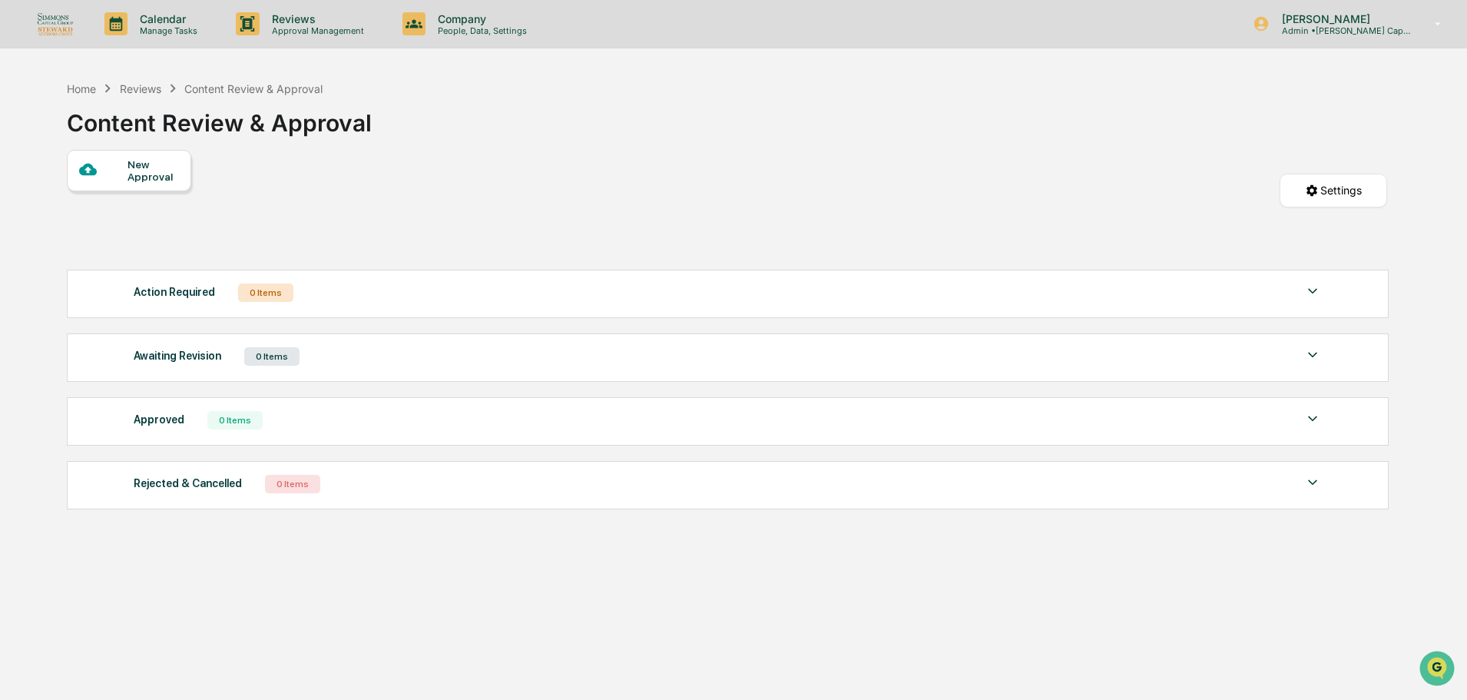
click at [144, 174] on div "New Approval" at bounding box center [152, 170] width 51 height 25
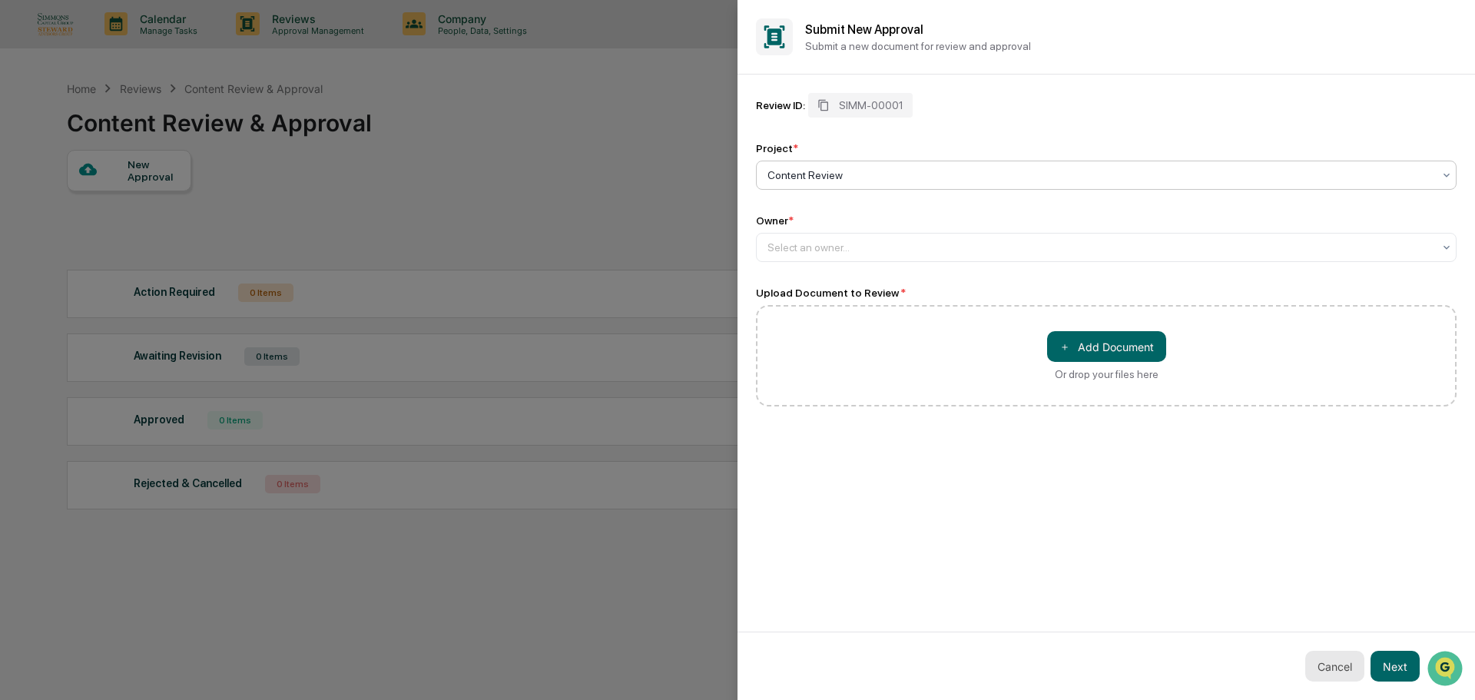
click at [1333, 674] on button "Cancel" at bounding box center [1334, 666] width 59 height 31
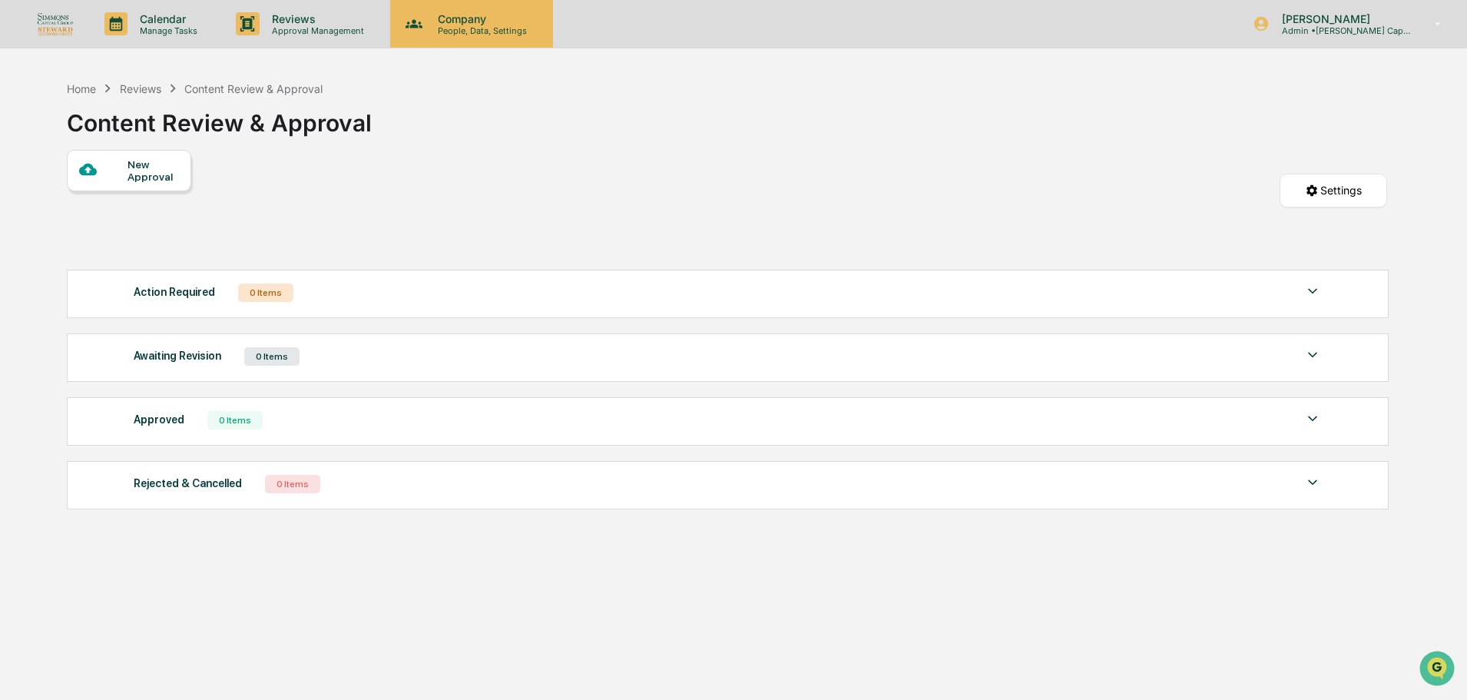
click at [468, 34] on p "People, Data, Settings" at bounding box center [479, 30] width 109 height 11
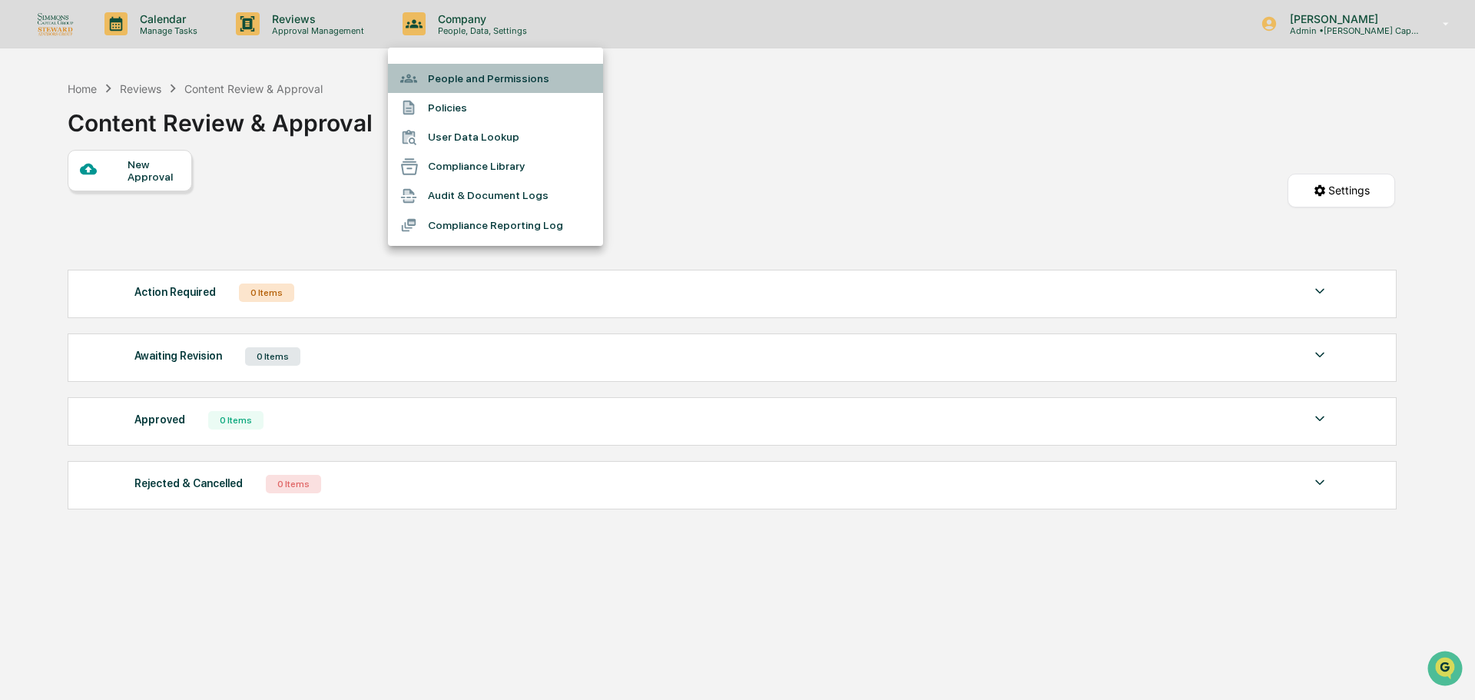
click at [468, 72] on li "People and Permissions" at bounding box center [495, 78] width 215 height 29
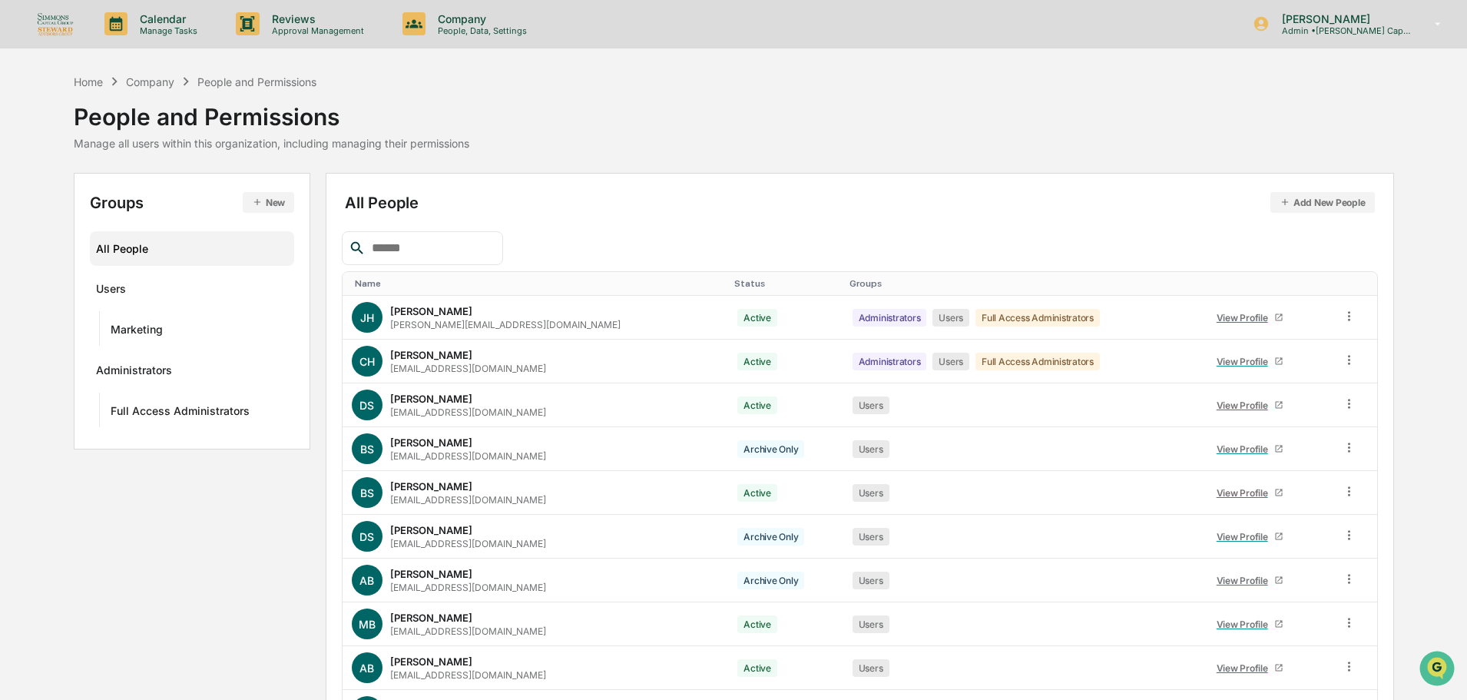
click at [1349, 207] on button "Add New People" at bounding box center [1322, 202] width 104 height 21
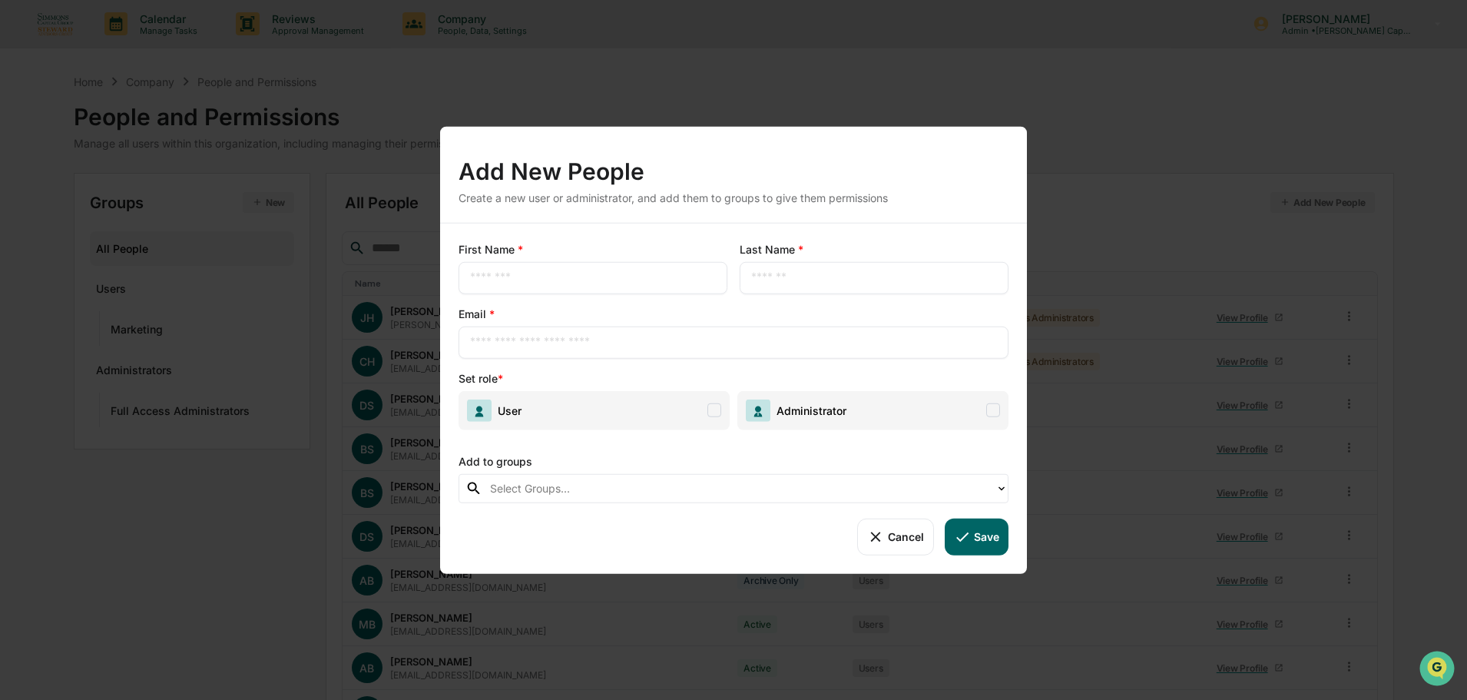
click at [630, 279] on input "text" at bounding box center [593, 277] width 246 height 15
type input "****"
type input "*********"
click at [686, 403] on span "User" at bounding box center [594, 409] width 271 height 39
click at [688, 485] on div at bounding box center [739, 488] width 498 height 18
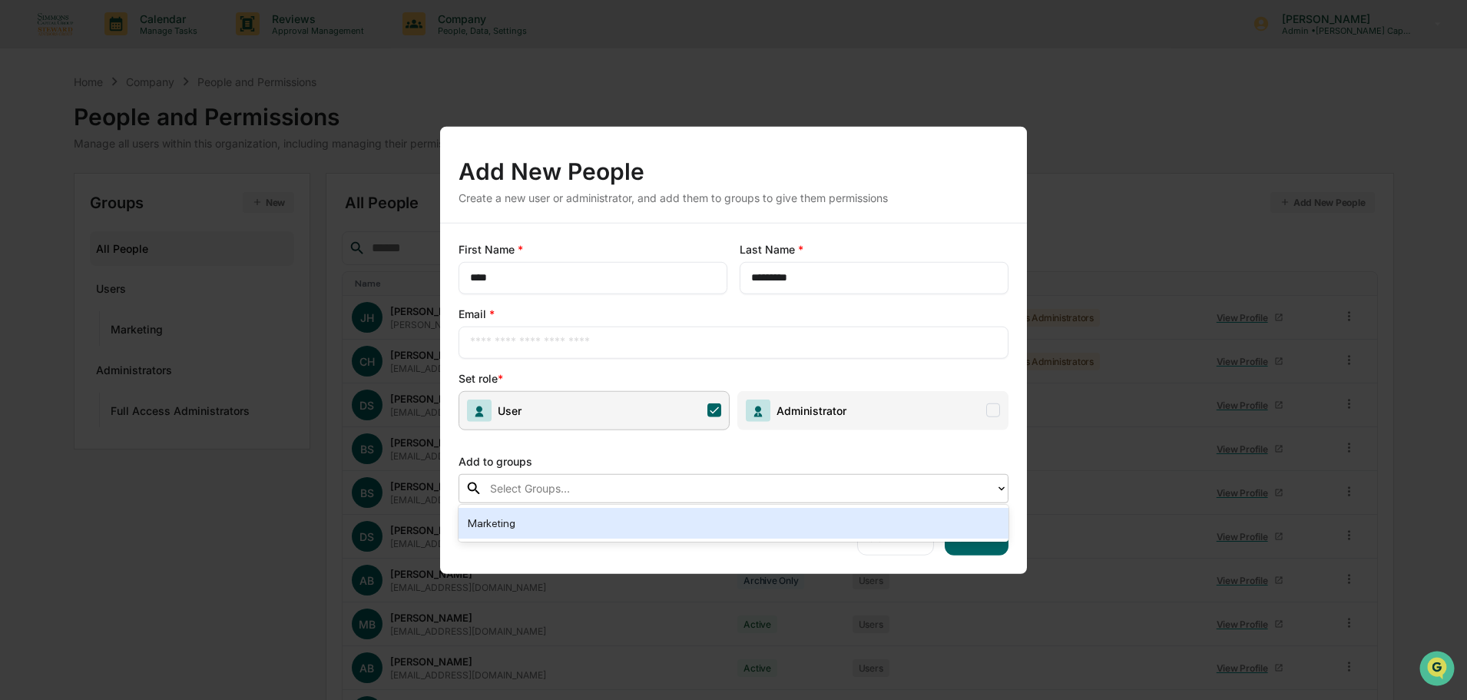
click at [677, 523] on div "Marketing" at bounding box center [733, 523] width 531 height 18
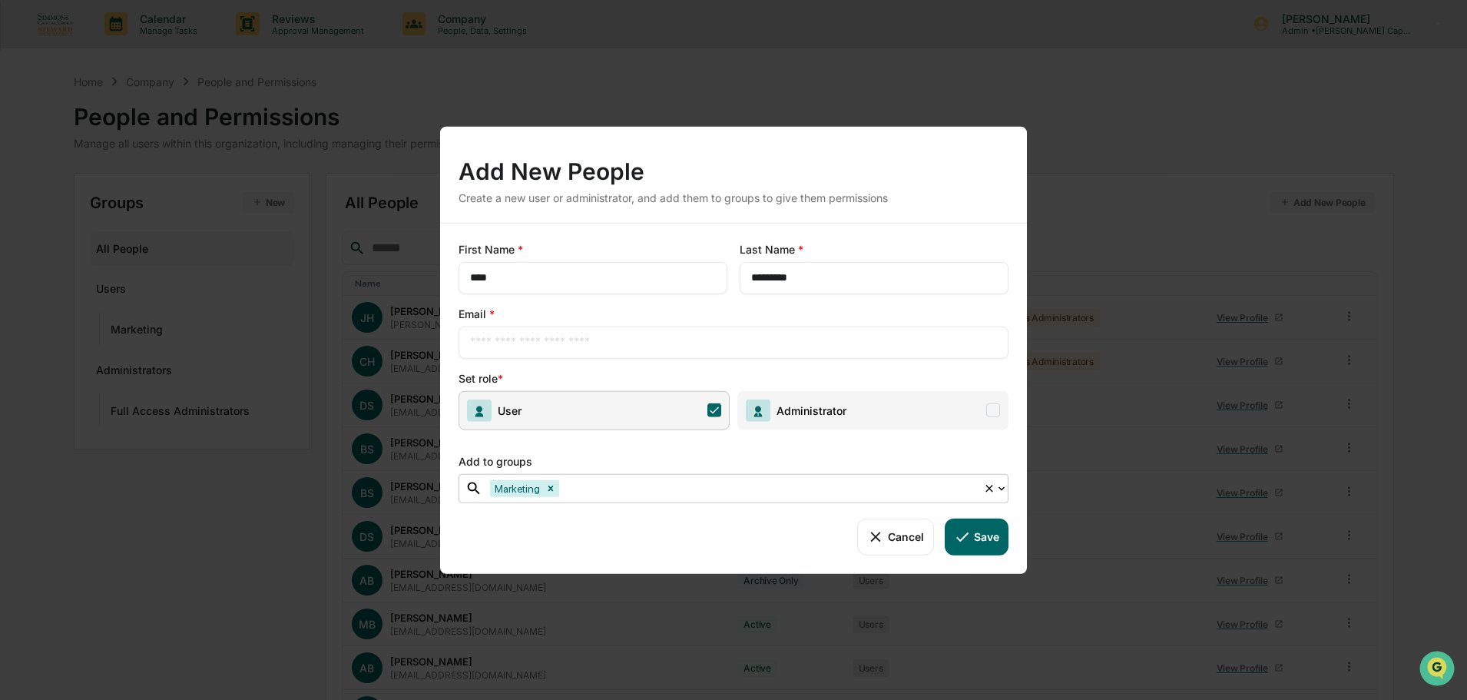
click at [622, 333] on div "​" at bounding box center [734, 342] width 550 height 32
click at [610, 340] on input "text" at bounding box center [733, 341] width 527 height 15
paste input "**********"
type input "**********"
click at [1002, 535] on button "Save" at bounding box center [977, 536] width 64 height 37
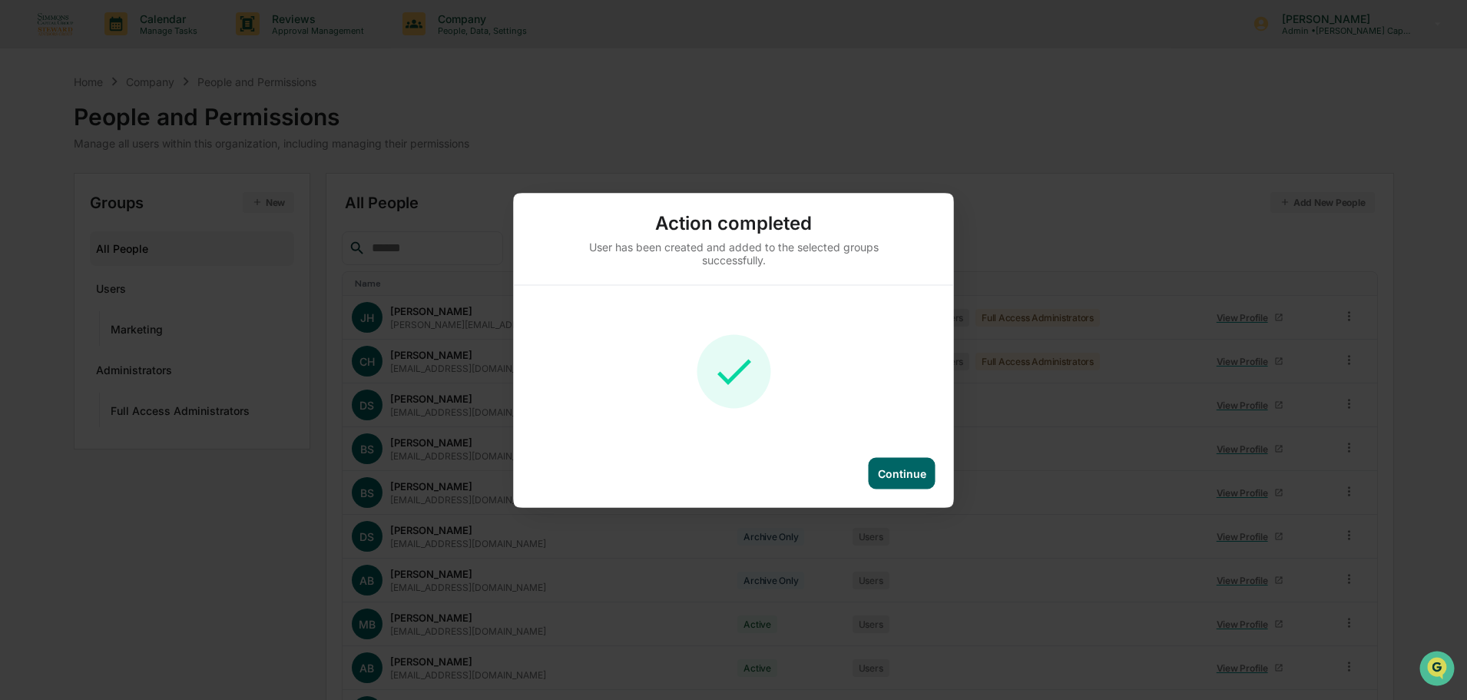
click at [899, 478] on div "Continue" at bounding box center [902, 472] width 48 height 13
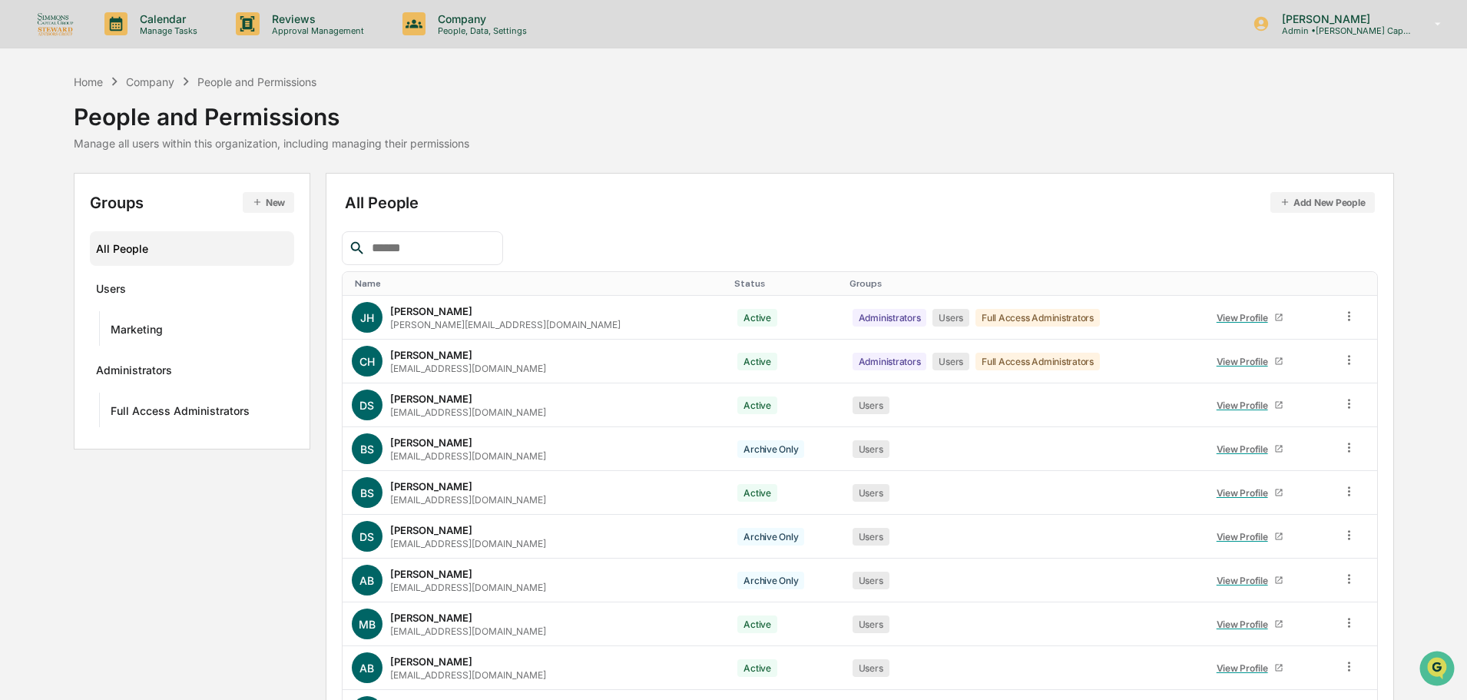
click at [1343, 200] on button "Add New People" at bounding box center [1322, 202] width 104 height 21
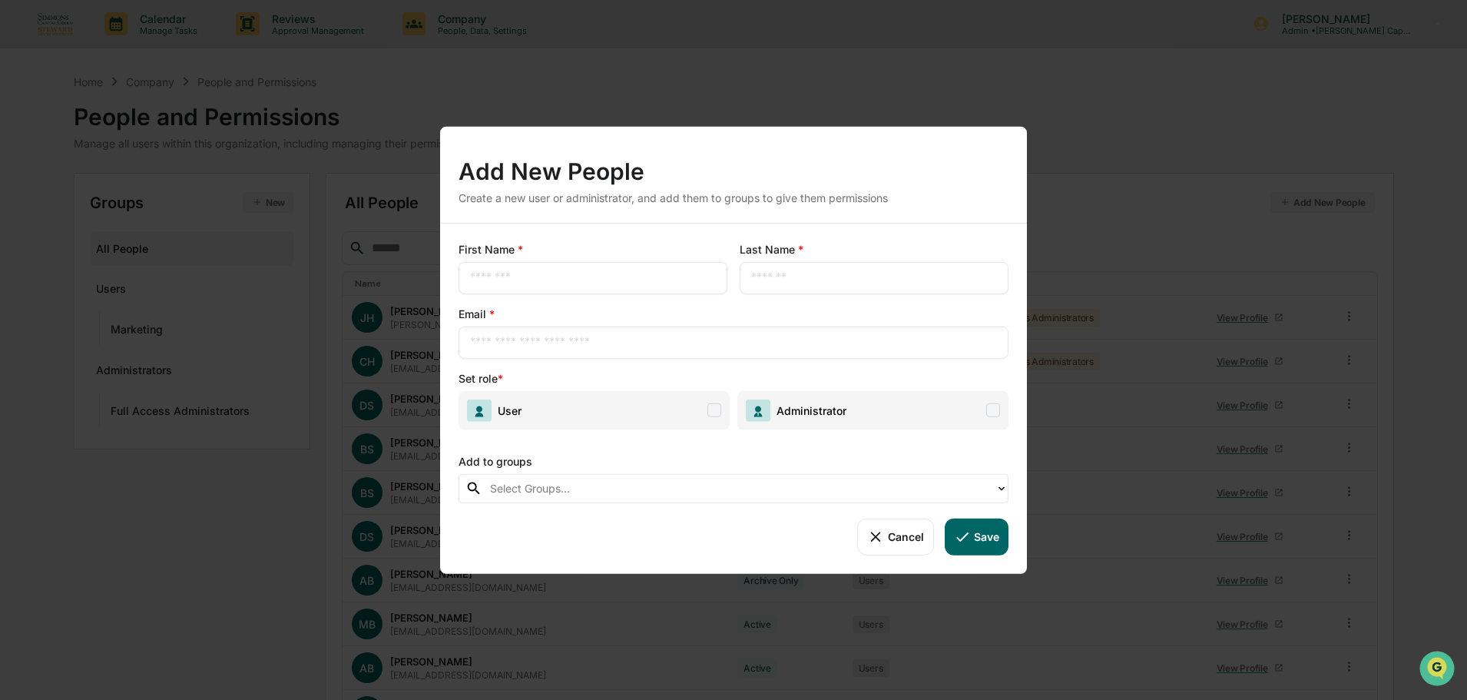
click at [548, 281] on input "text" at bounding box center [593, 277] width 246 height 15
type input "*******"
type input "********"
click at [531, 344] on input "text" at bounding box center [733, 341] width 527 height 15
paste input "**********"
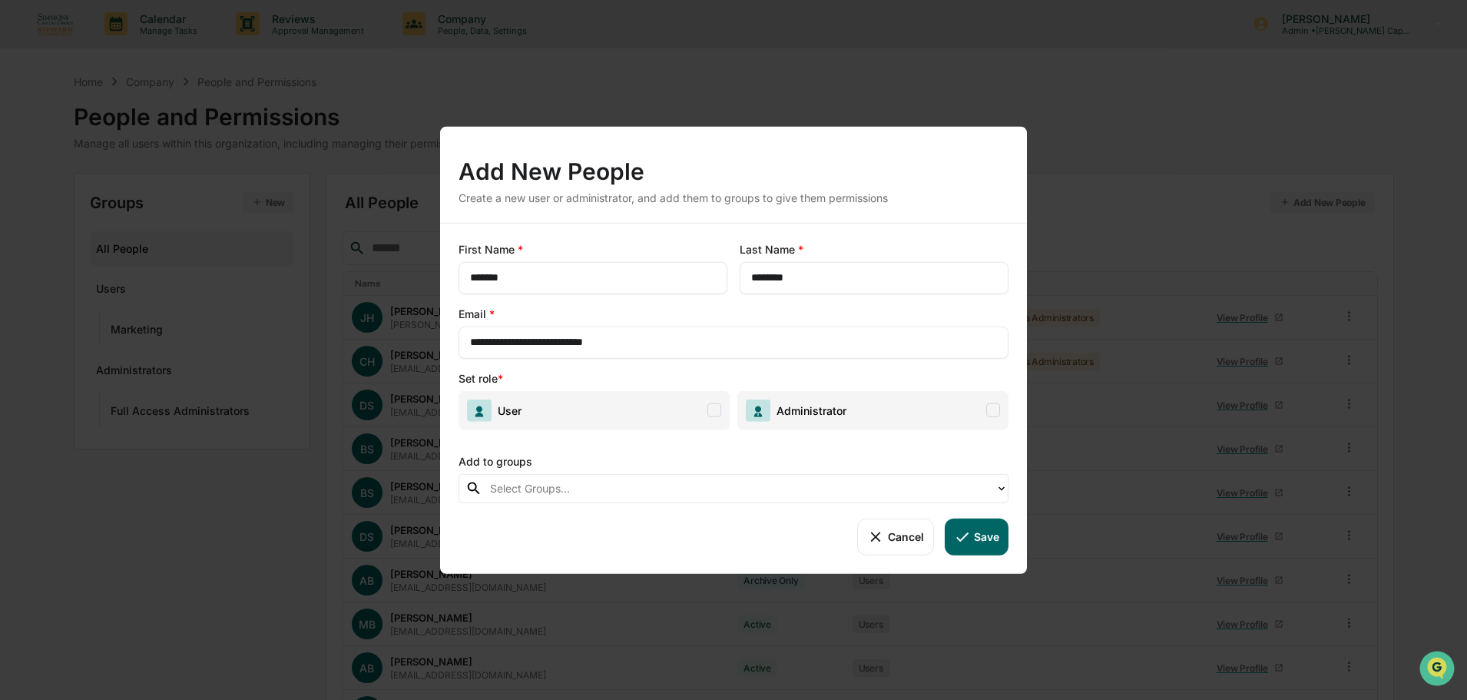
type input "**********"
drag, startPoint x: 541, startPoint y: 415, endPoint x: 574, endPoint y: 470, distance: 64.8
click at [541, 416] on span "User" at bounding box center [594, 409] width 271 height 39
click at [584, 503] on div "**********" at bounding box center [733, 398] width 587 height 351
click at [588, 489] on div at bounding box center [739, 488] width 498 height 18
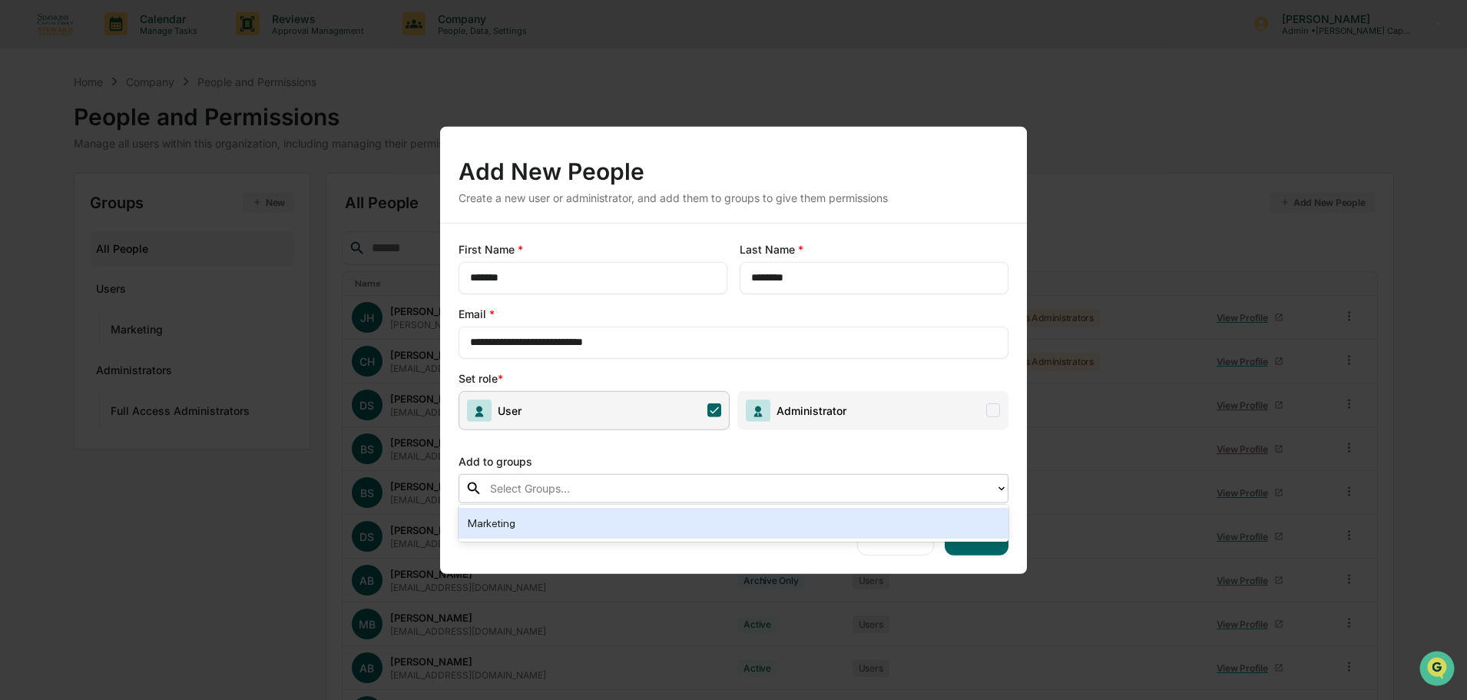
click at [576, 525] on div "Marketing" at bounding box center [733, 523] width 531 height 18
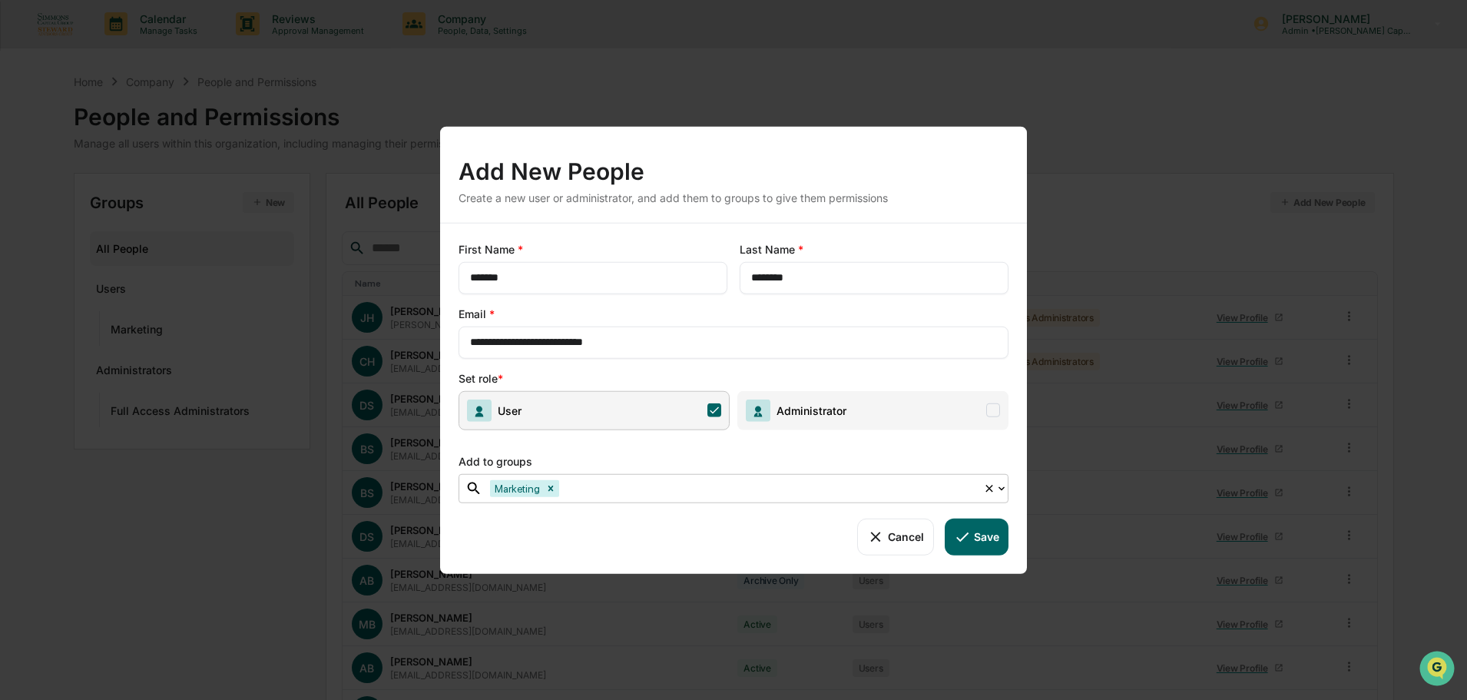
click at [983, 546] on button "Save" at bounding box center [977, 536] width 64 height 37
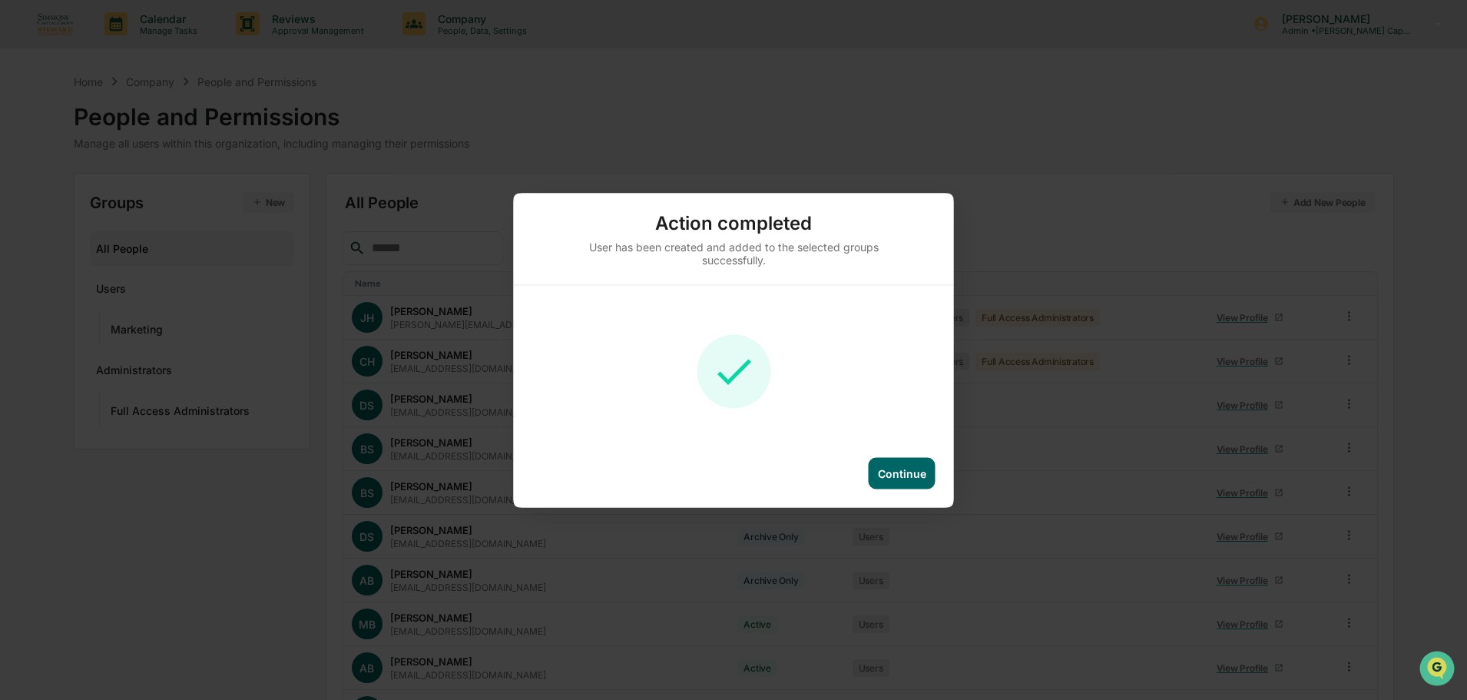
click at [915, 470] on div "Continue" at bounding box center [902, 472] width 48 height 13
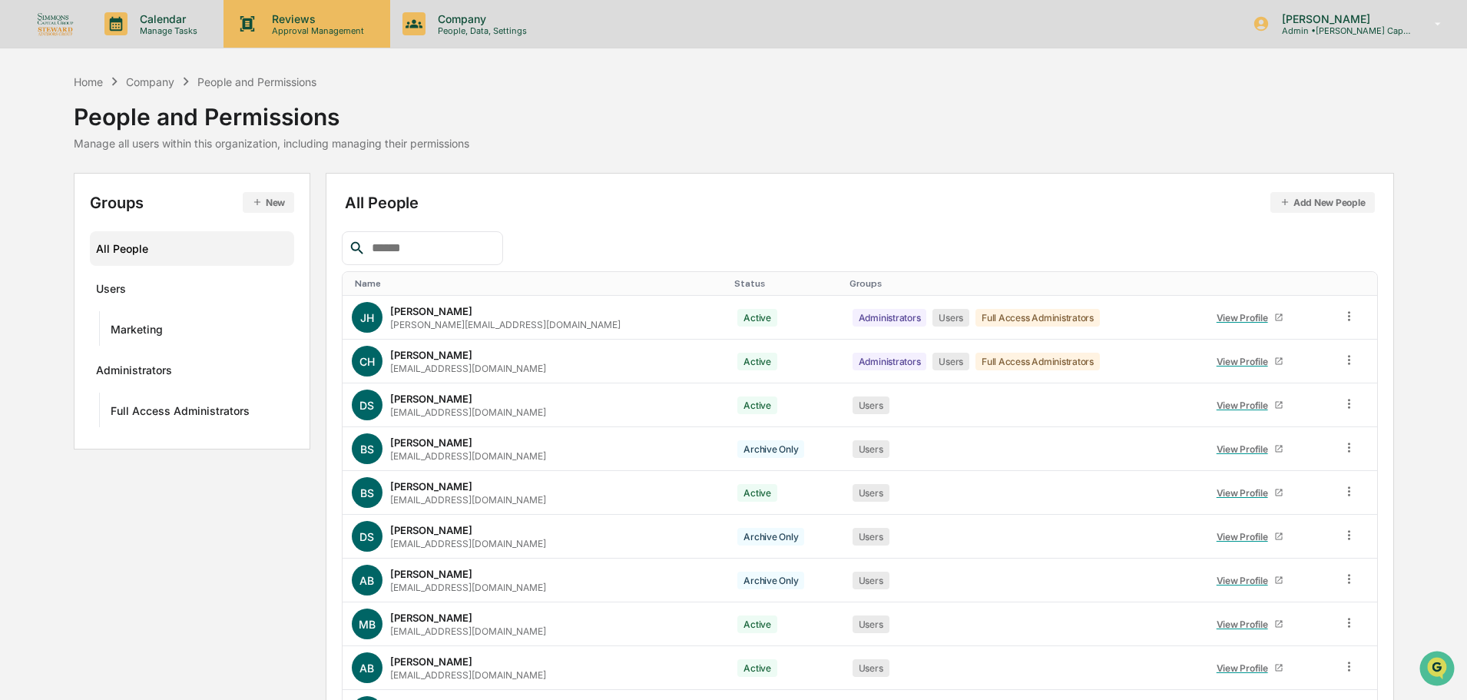
click at [322, 37] on div "Reviews Approval Management" at bounding box center [306, 24] width 166 height 48
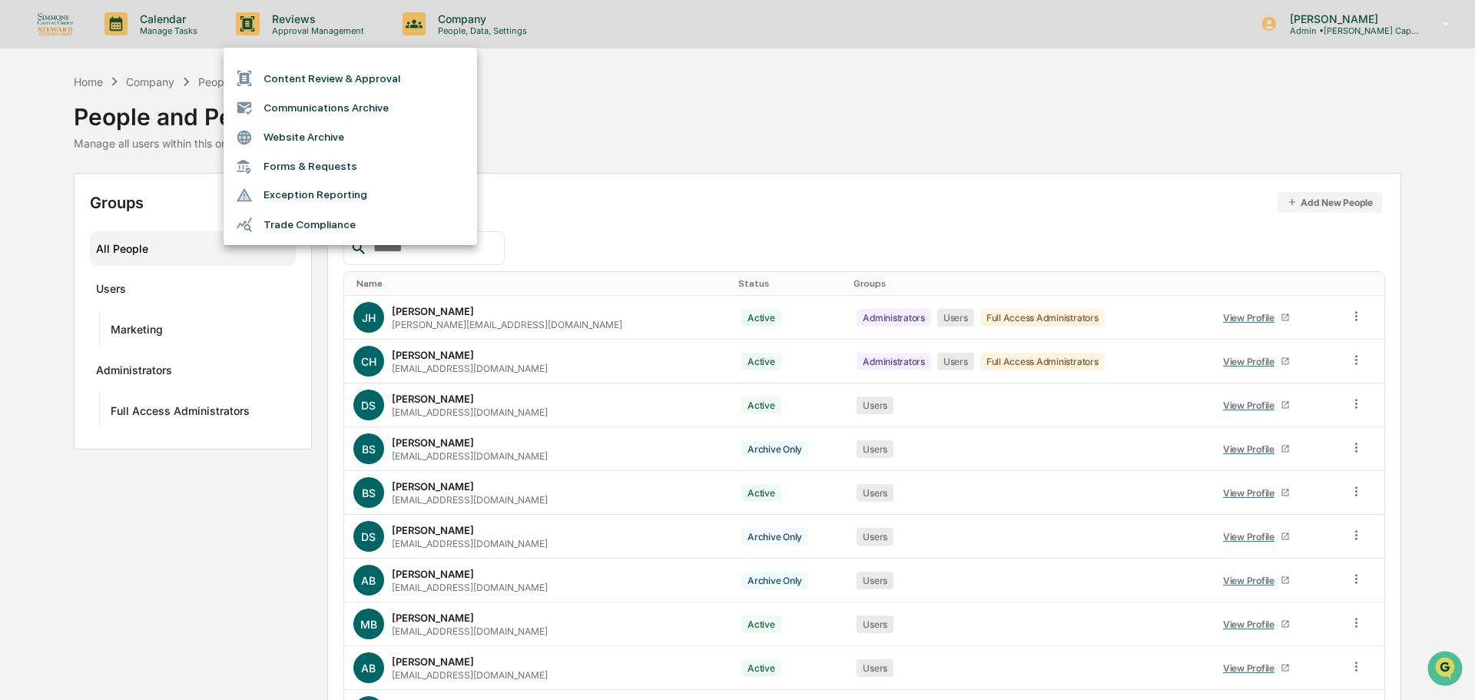
click at [320, 76] on li "Content Review & Approval" at bounding box center [349, 78] width 253 height 29
